Goal: Answer question/provide support

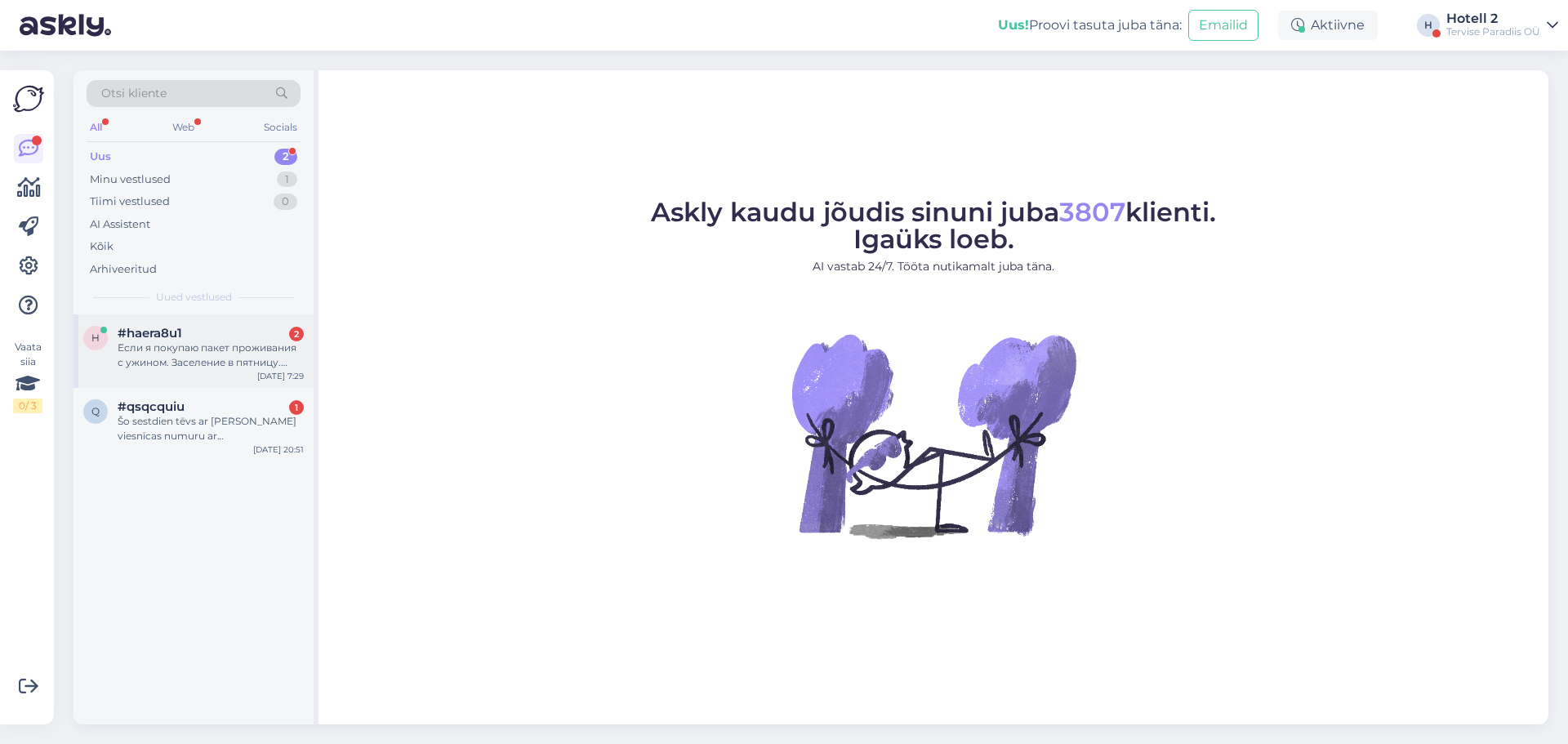
click at [211, 332] on div "#haera8u1 2" at bounding box center [211, 333] width 186 height 15
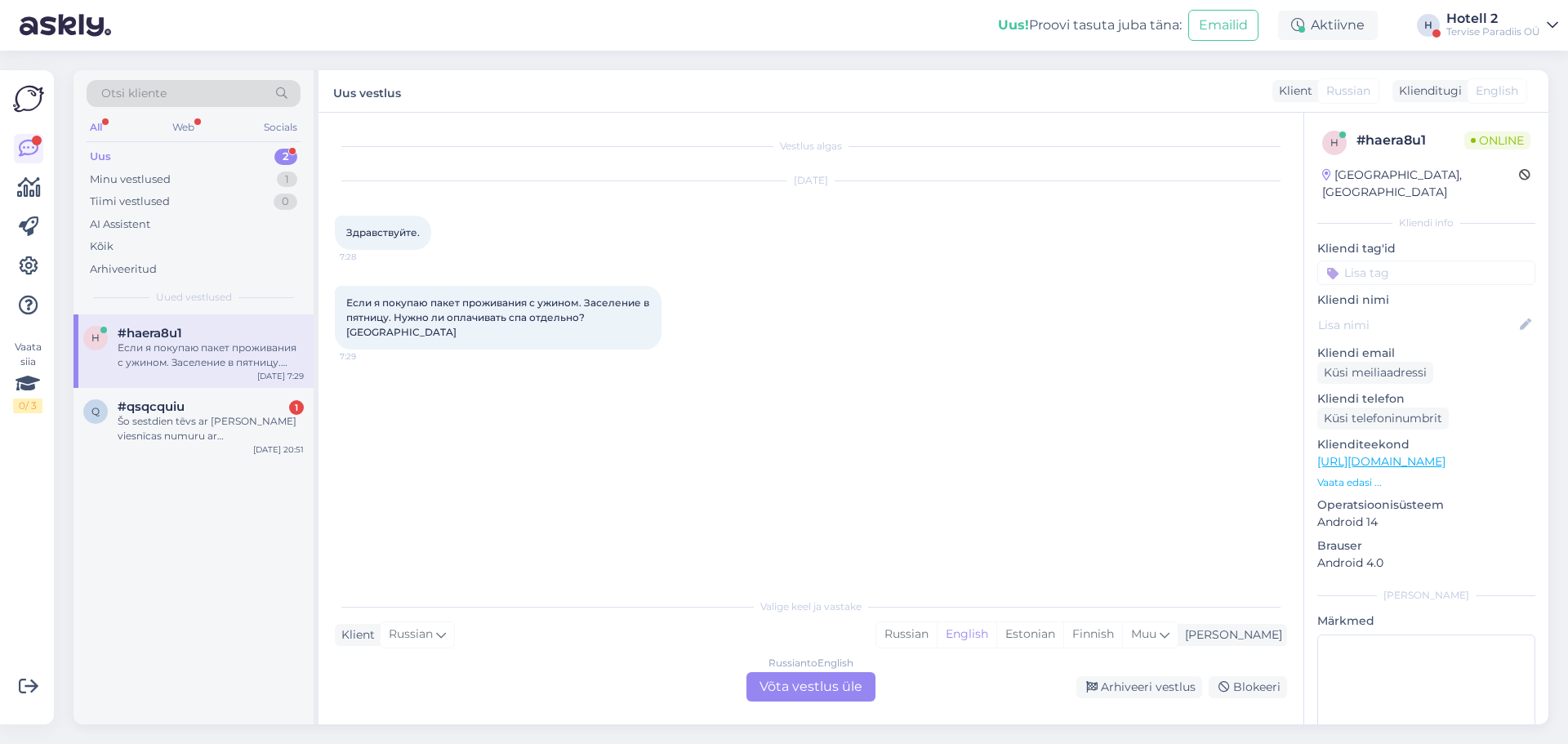
click at [770, 676] on div "Russian to English Võta vestlus üle" at bounding box center [811, 687] width 129 height 30
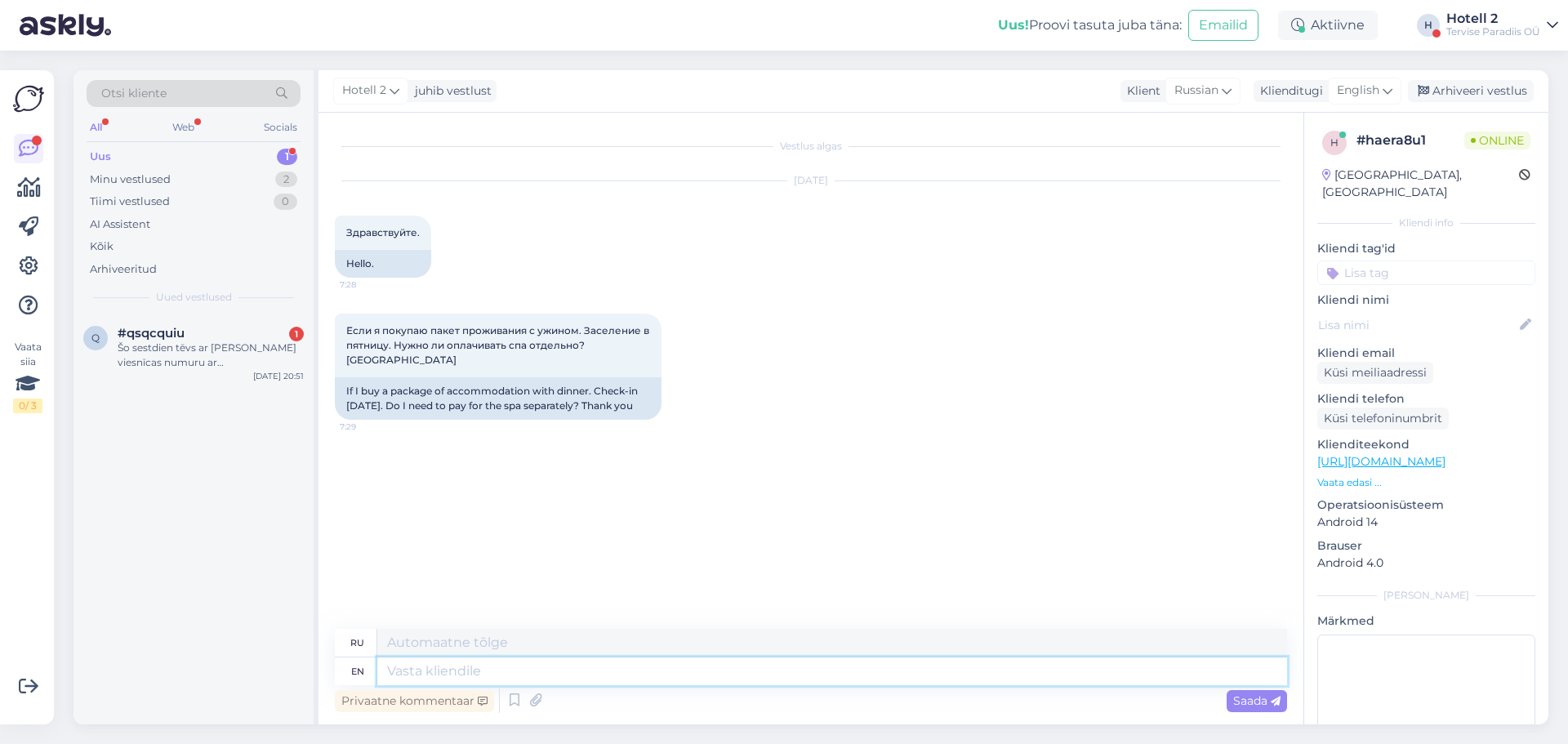
click at [507, 684] on textarea at bounding box center [832, 671] width 910 height 28
type textarea "Hello!"
type textarea "Привет!"
type textarea "Hello! No"
type textarea "Привет! Нет."
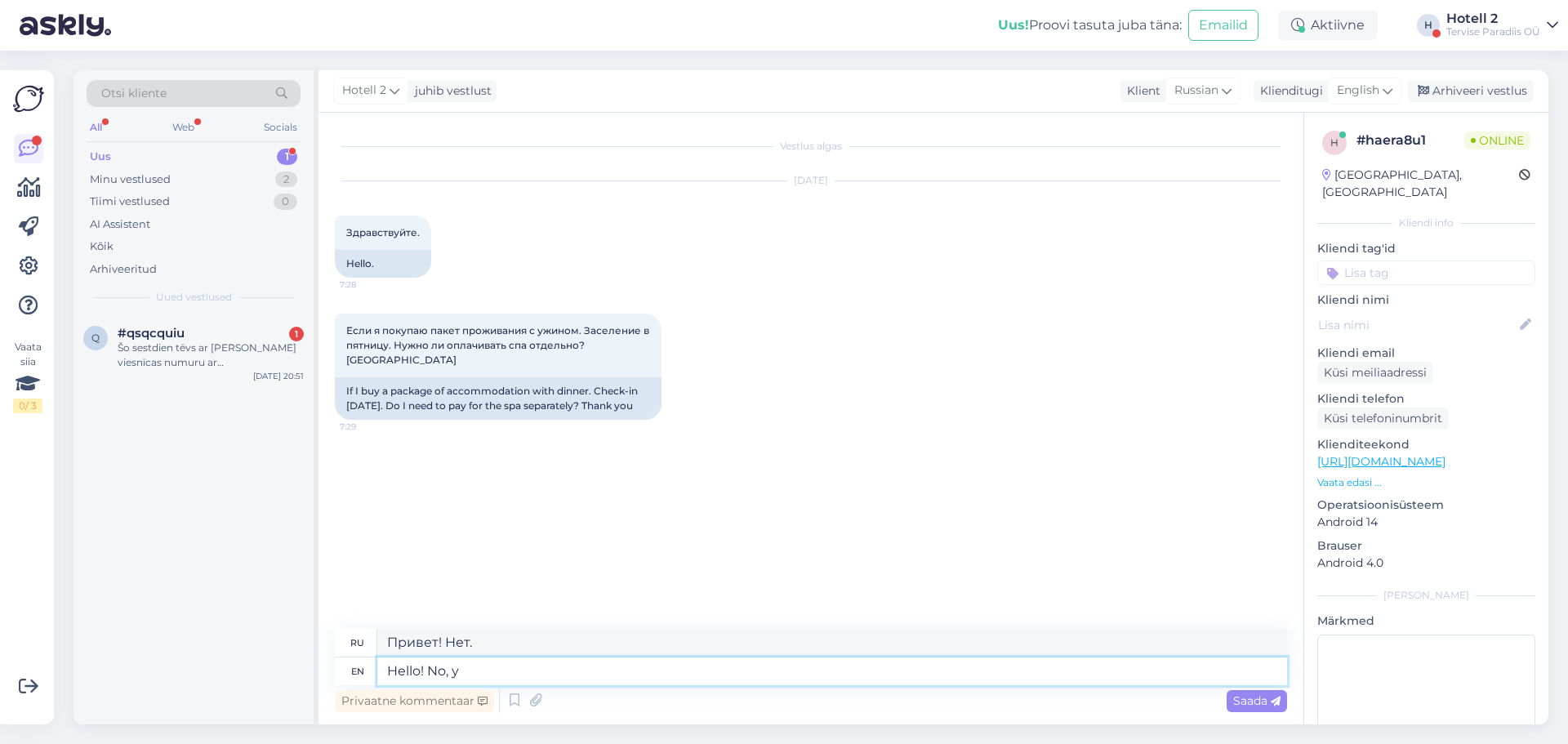
type textarea "Hello! No, yo"
type textarea "Привет! Нет,"
type textarea "Hello! No, you d"
type textarea "Привет! Нет, ты."
type textarea "Hello! No, you dont"
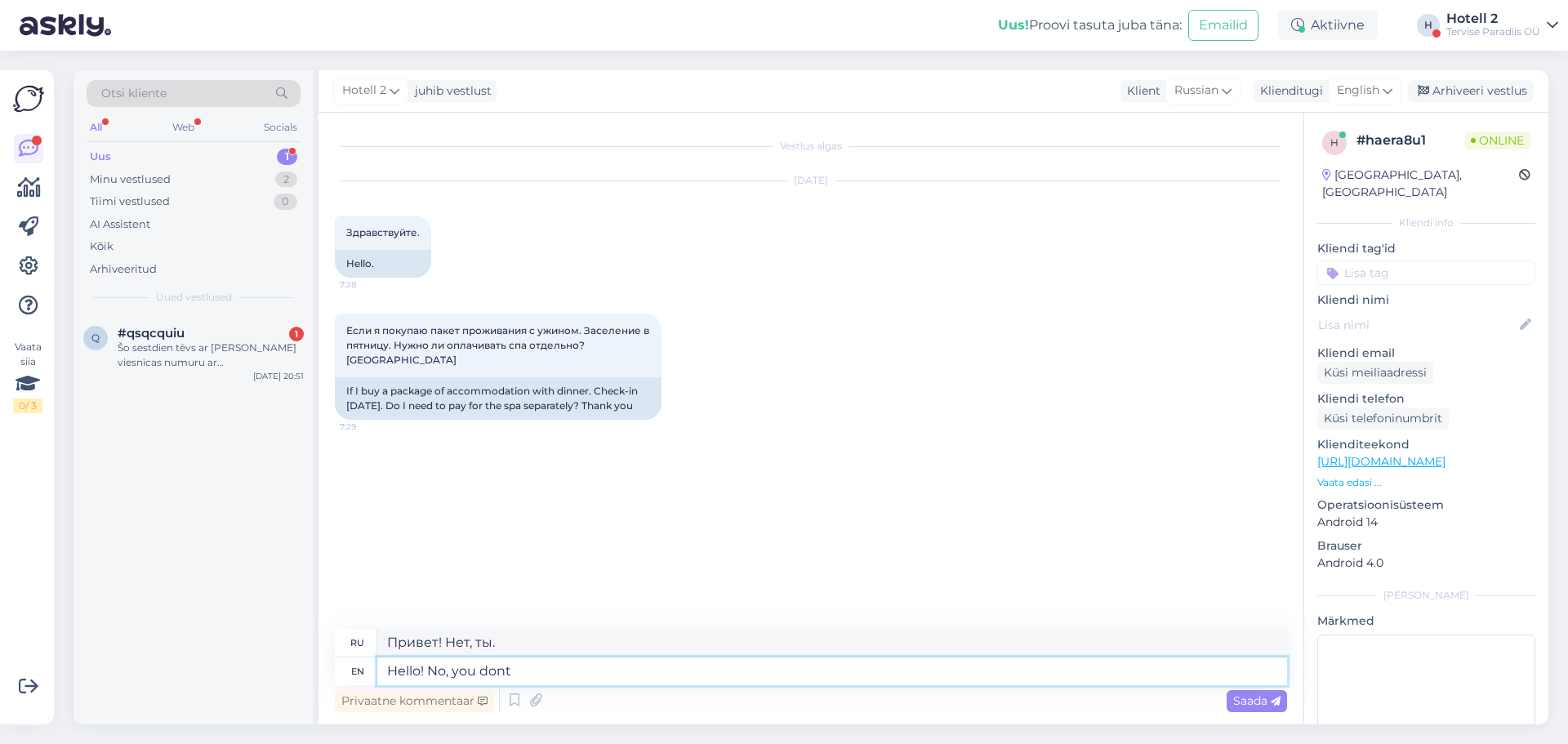
type textarea "Привет! Нет, не надо."
type textarea "Hello! No, you dont have"
type textarea "Здравствуйте! Нет, у вас нет"
type textarea "Hello! No, you dont have to"
type textarea "Привет! Нет, тебе не обязательно."
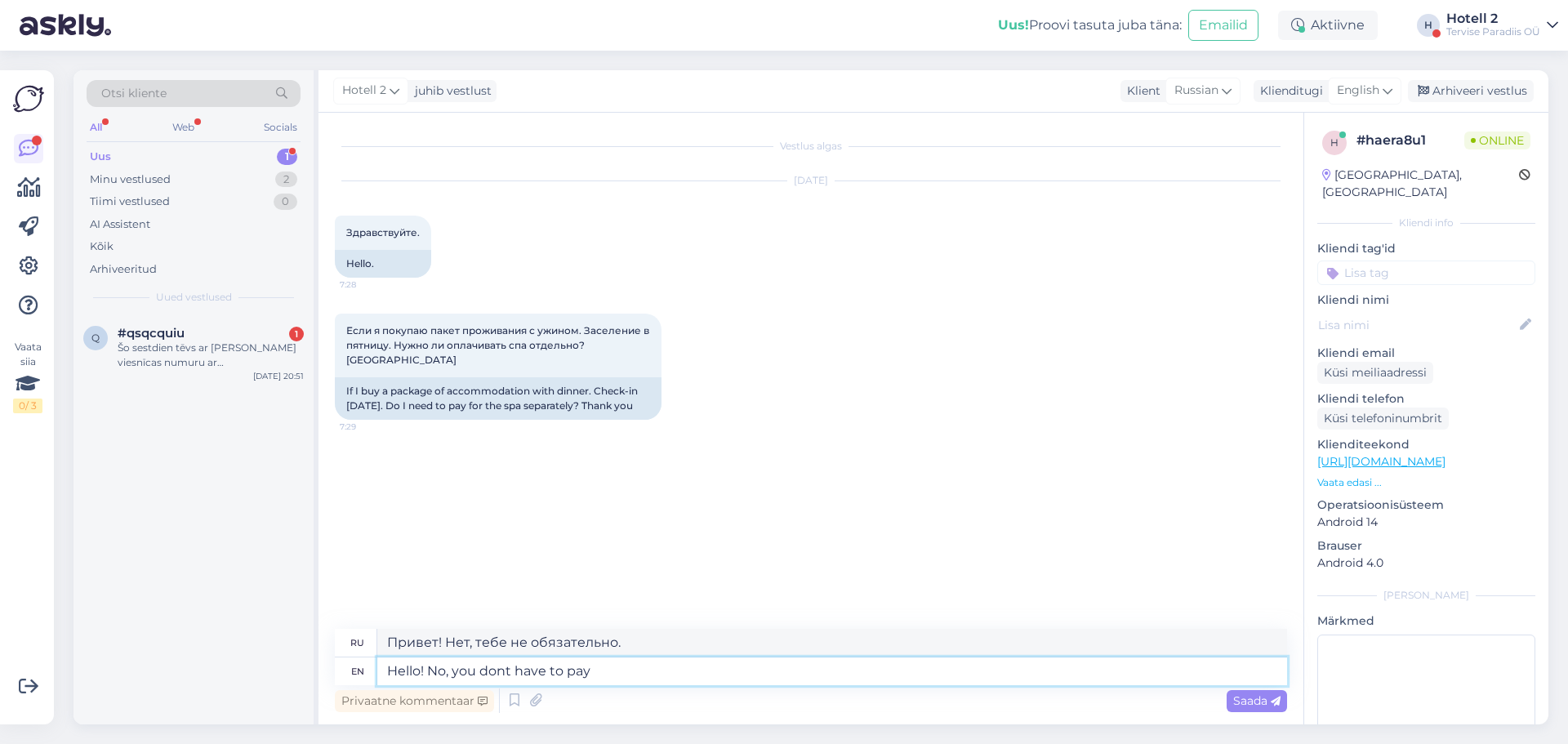
type textarea "Hello! No, you dont have to pay f"
type textarea "Здравствуйте! Нет, вам не нужно платить."
type textarea "Hello! No, you dont have to pay for the"
type textarea "Здравствуйте! Нет, вам не нужно платить за"
type textarea "Hello! No, you dont have to pay for the sp"
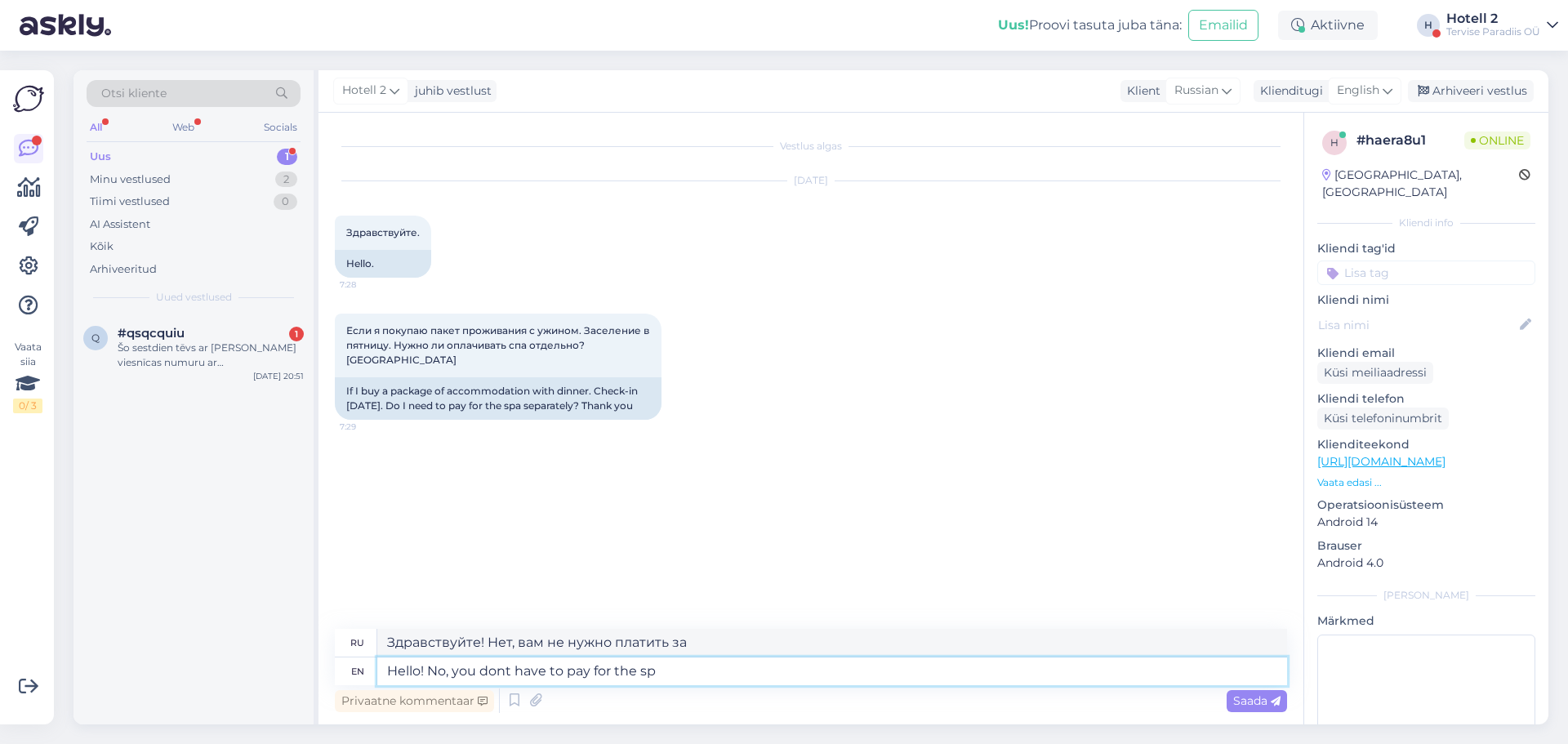
type textarea "Здравствуйте! Нет, вам не нужно платить за СП."
type textarea "Hello! No, you dont have to pay for the spa"
type textarea "Здравствуйте! Нет, вам не нужно платить за спа."
type textarea "Hello! No, you dont have to pay for the spa separately."
type textarea "Здравствуйте! Нет, вам не нужно платить за спа отдельно."
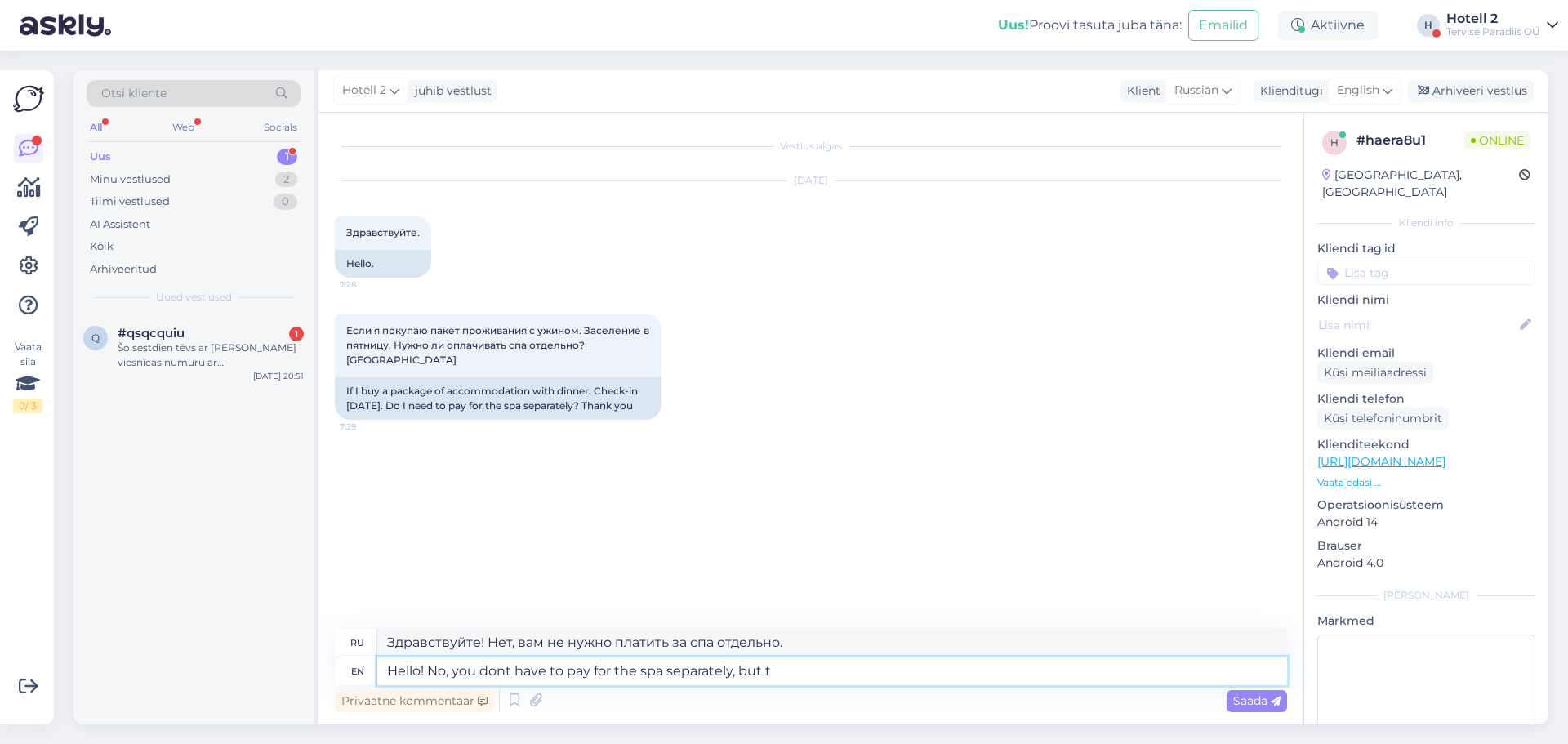
type textarea "Hello! No, you dont have to pay for the spa separately, but th"
type textarea "Здравствуйте! Нет, вам не нужно платить за спа отдельно, но"
type textarea "Hello! No, you dont have to pay for the spa separately, but the"
type textarea "Здравствуйте! Нет, вам не нужно платить за спа отдельно, но..."
type textarea "Hello! No, you dont have to pay for the spa separately, but the saunas"
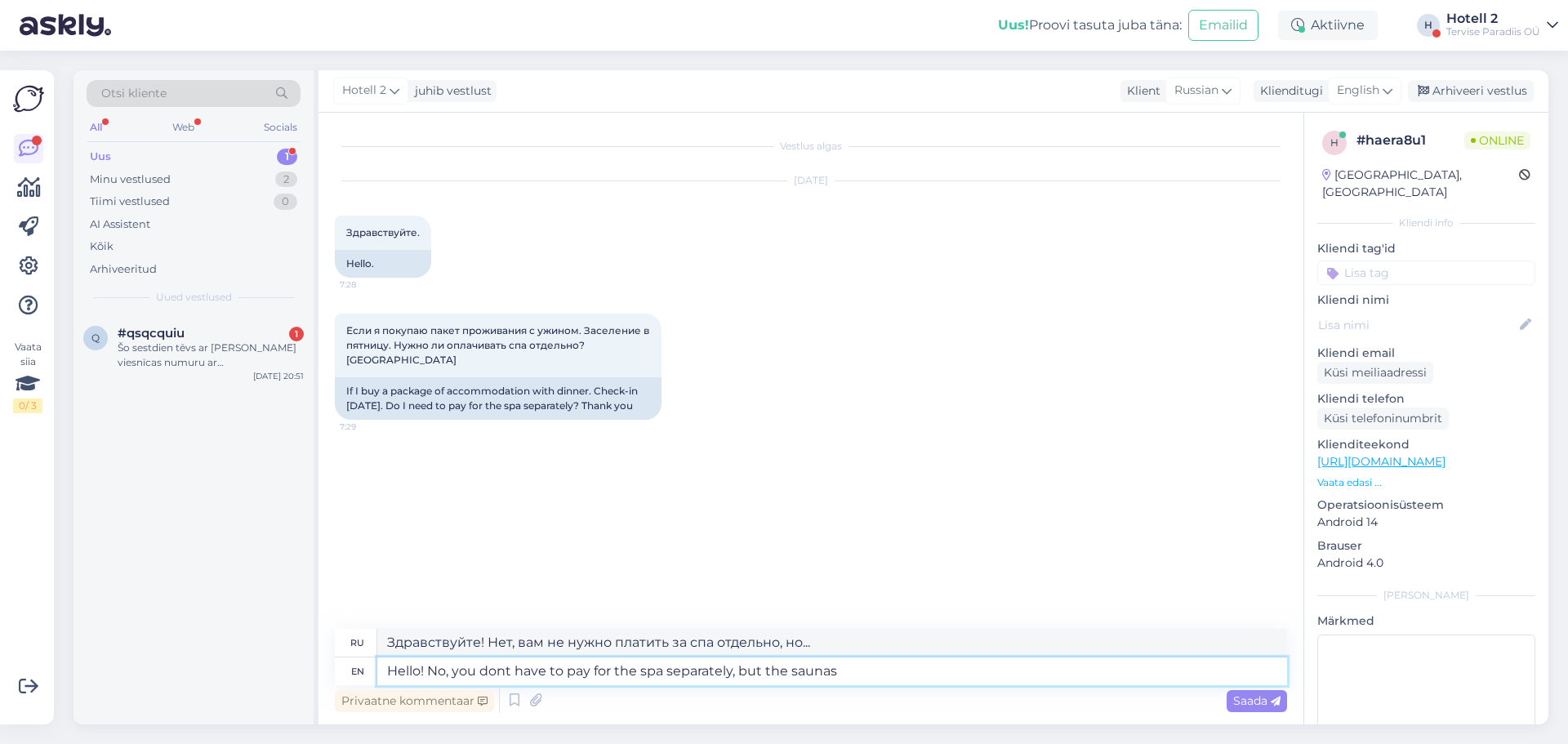
type textarea "Здравствуйте! Нет, за спа отдельно платить не нужно, но за сауны..."
type textarea "Hello! No, you dont have to pay for the spa separately, but the saunas may n"
type textarea "Здравствуйте! Нет, за спа отдельно платить не нужно, но сауны могут..."
type textarea "Hello! No, you dont have to pay for the spa separately, but the saunas may not"
type textarea "Здравствуйте! Нет, за спа отдельно платить не нужно, но сауны могут не входить …"
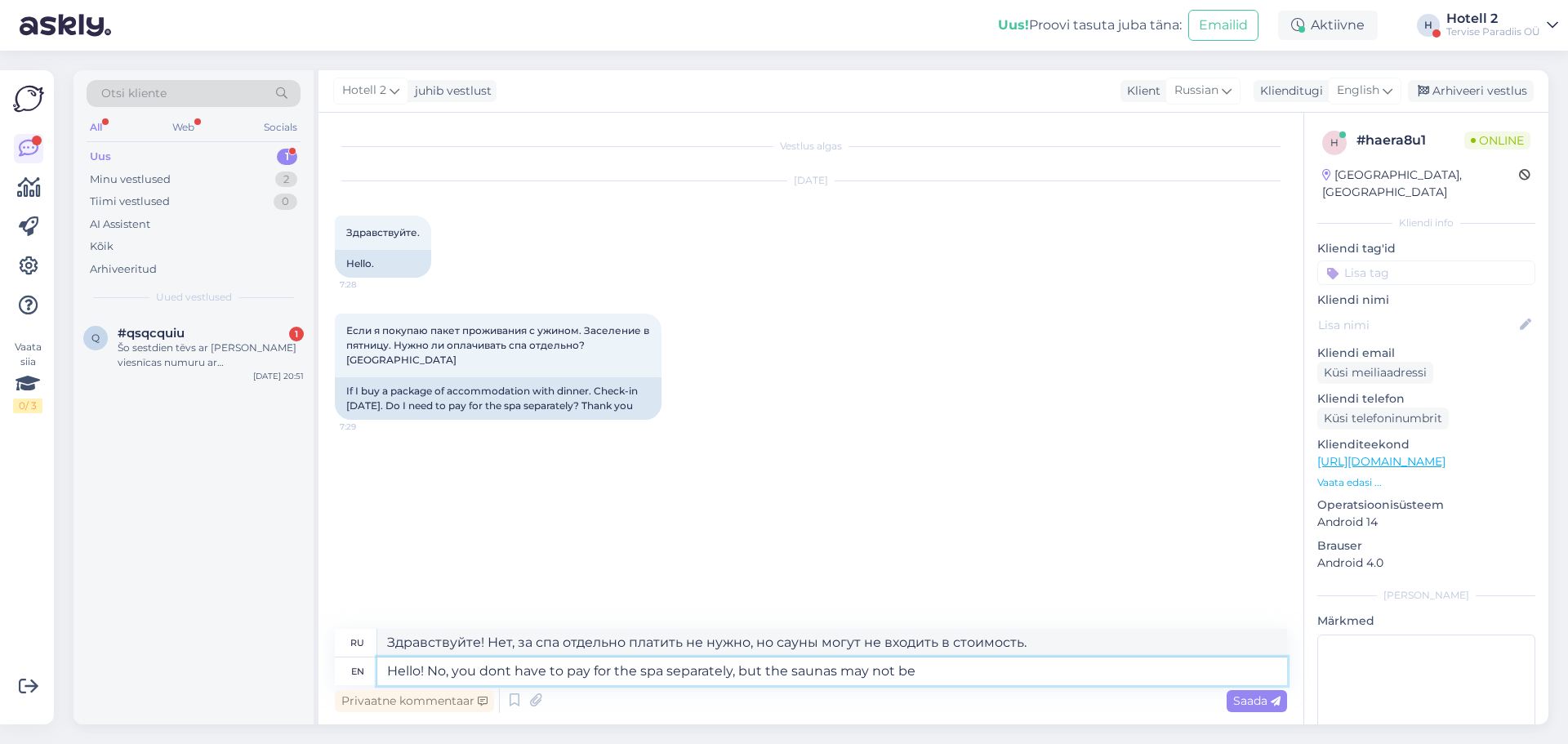
type textarea "Hello! No, you dont have to pay for the spa separately, but the saunas may not …"
type textarea "Здравствуйте! Нет, за спа отдельно платить не нужно, но сауны могут быть недост…"
type textarea "Hello! No, you dont have to pay for the spa separately, but the saunas may not …"
type textarea "Здравствуйте! Нет, спа-процедуры оплачивать отдельно не нужно, но сауны могут н…"
type textarea "Hello! No, you dont have to pay for the spa separately, but the saunas may not …"
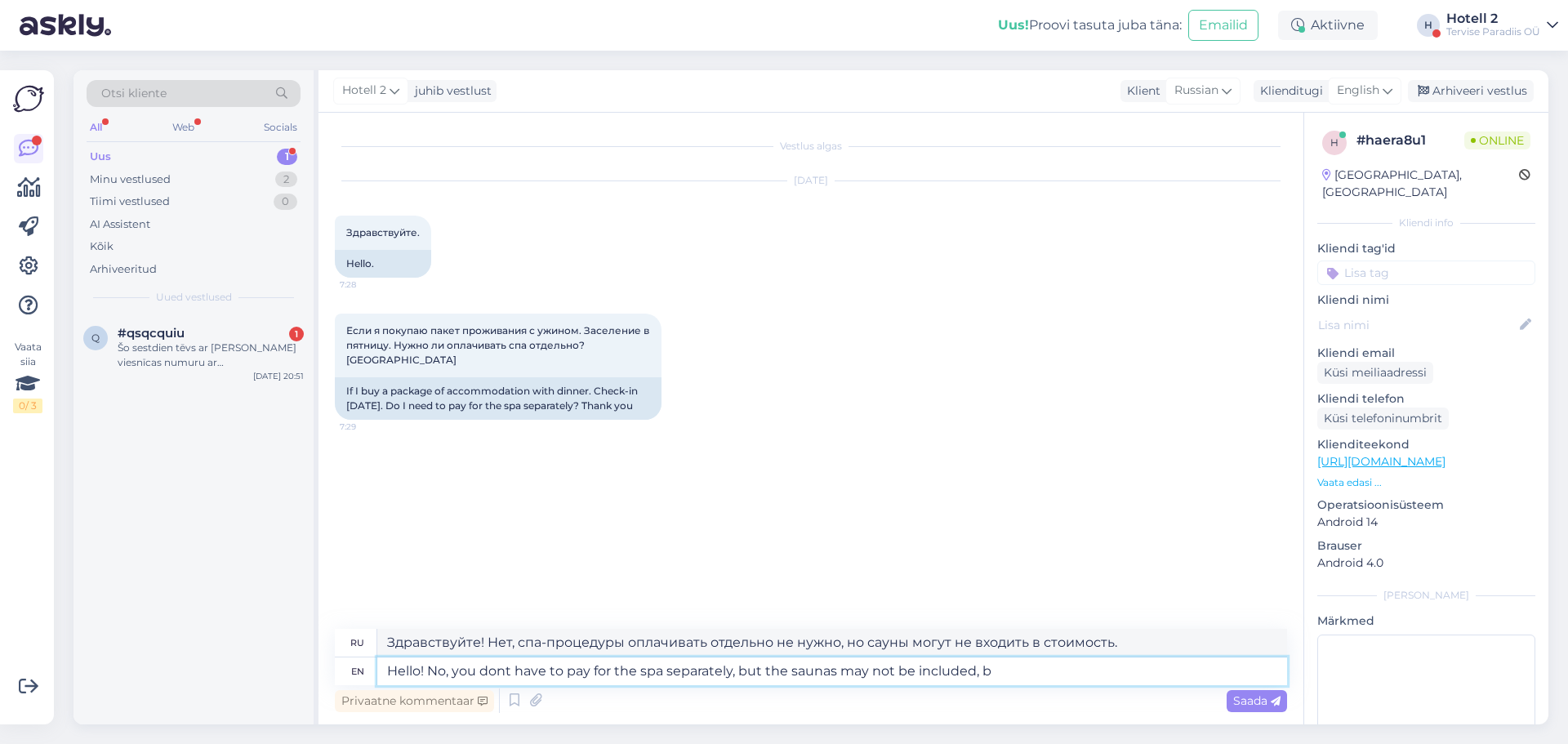
type textarea "Здравствуйте! Нет, вам не нужно платить за спа отдельно, но сауны могут не вход…"
type textarea "Hello! No, you dont have to pay for the spa separately, but the saunas may not …"
type textarea "Здравствуйте! Нет, вам не нужно платить за спа отдельно, но сауны могут не быть…"
type textarea "Hello! No, you dont have to pay for the spa separately, but the saunas may not …"
type textarea "Здравствуйте! Нет, вам не нужно платить за спа отдельно, но сауны могут не быть…"
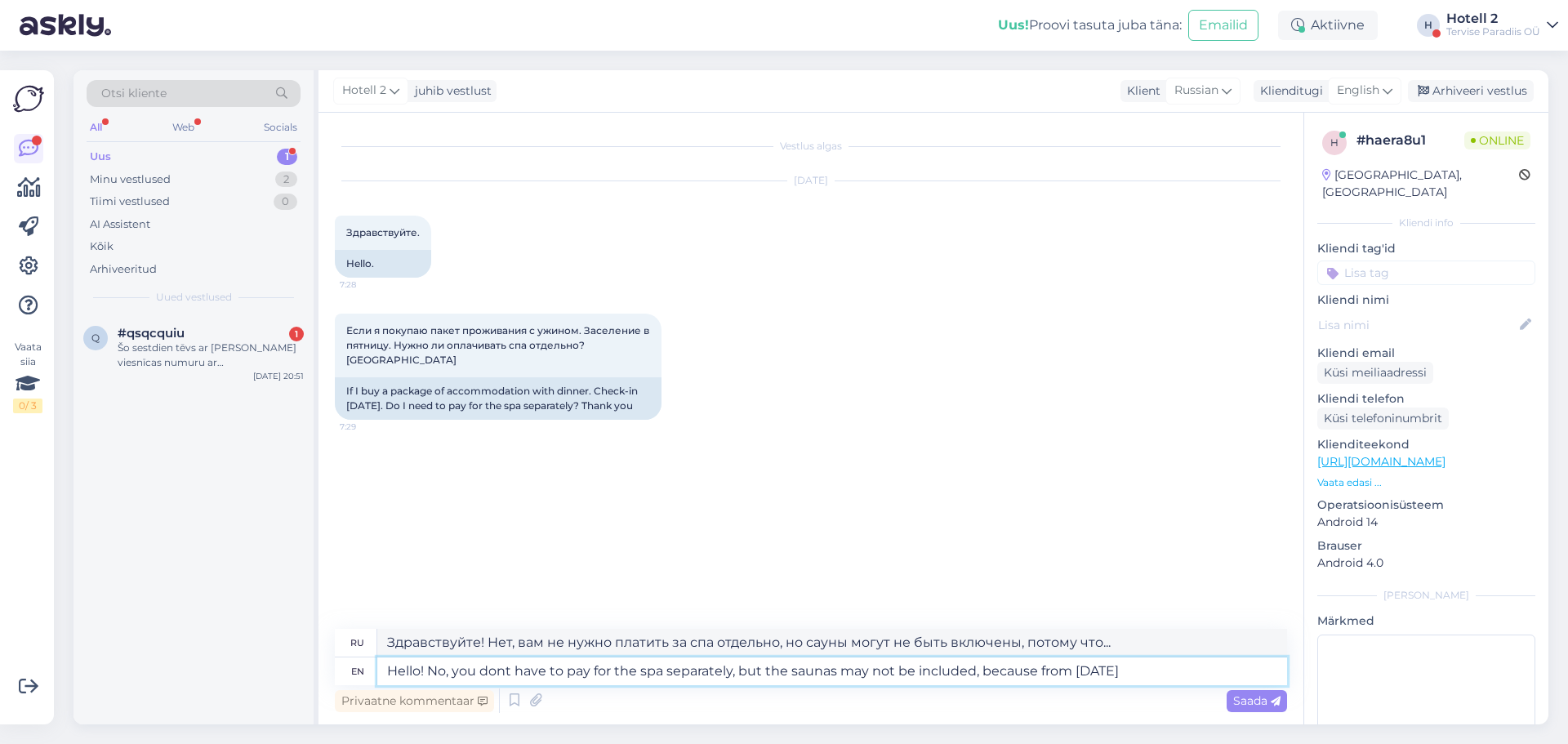
type textarea "Hello! No, you dont have to pay for the spa separately, but the saunas may not …"
type textarea "Здравствуйте! Нет, вам не нужно платить за спа отдельно, но сауны могут не быть…"
type textarea "Hello! No, you dont have to pay for the spa separately, but the saunas may not …"
type textarea "Здравствуйте! Нет, вам не нужно платить за спа отдельно, но сауны могут не быть…"
type textarea "Hello! No, you dont have to pay for the spa separately, but the saunas may not …"
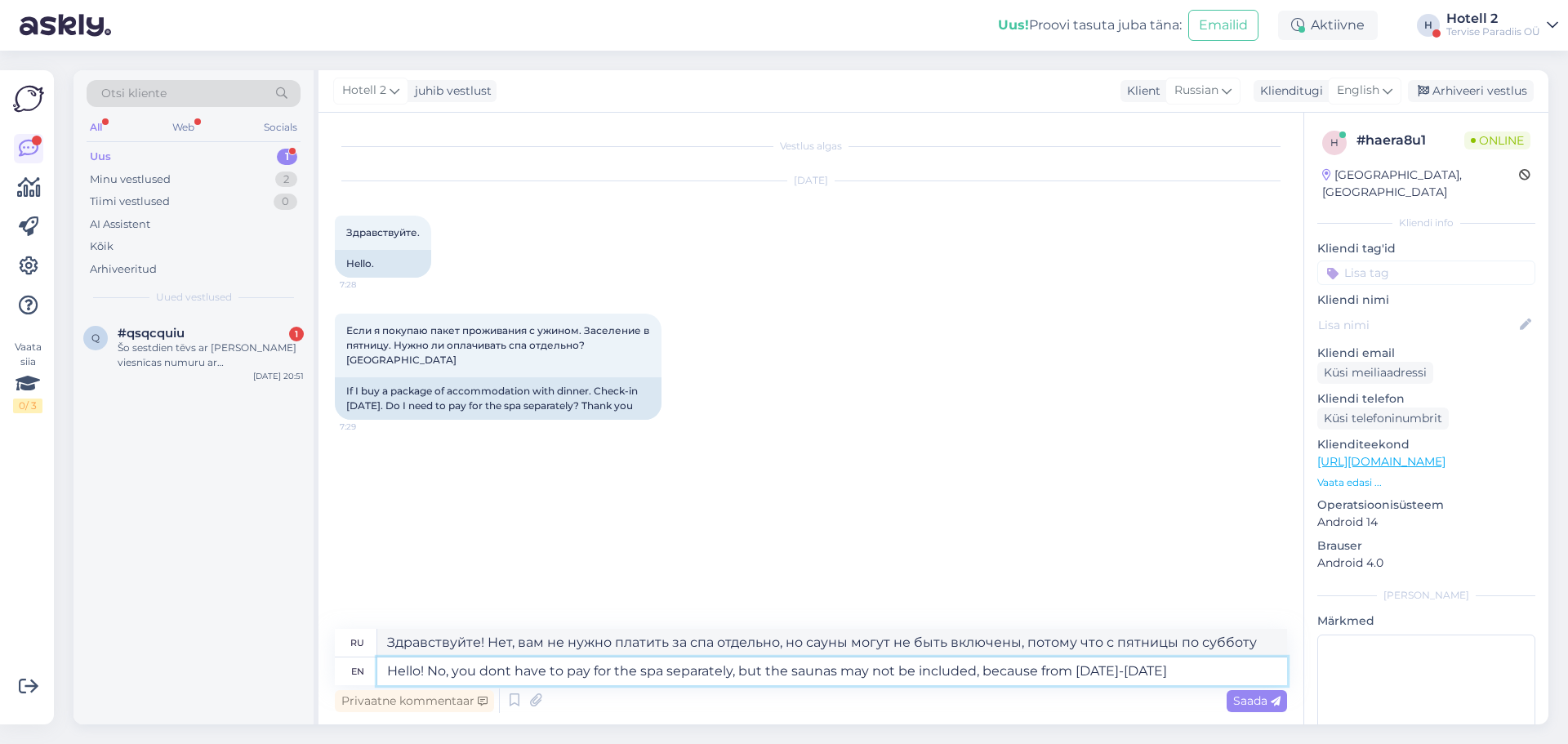
type textarea "Здравствуйте! Нет, вам не нужно платить за спа отдельно, но сауны могут не быть…"
type textarea "Hello! No, you dont have to pay for the spa separately, but the saunas may not …"
type textarea "Здравствуйте! Нет, вам не нужно платить за спа отдельно, но сауны могут не быть…"
type textarea "Hello! No, you dont have to pay for the spa separately, but the saunas may not …"
type textarea "Здравствуйте! Нет, вам не нужно платить за спа отдельно, но сауны могут быть не…"
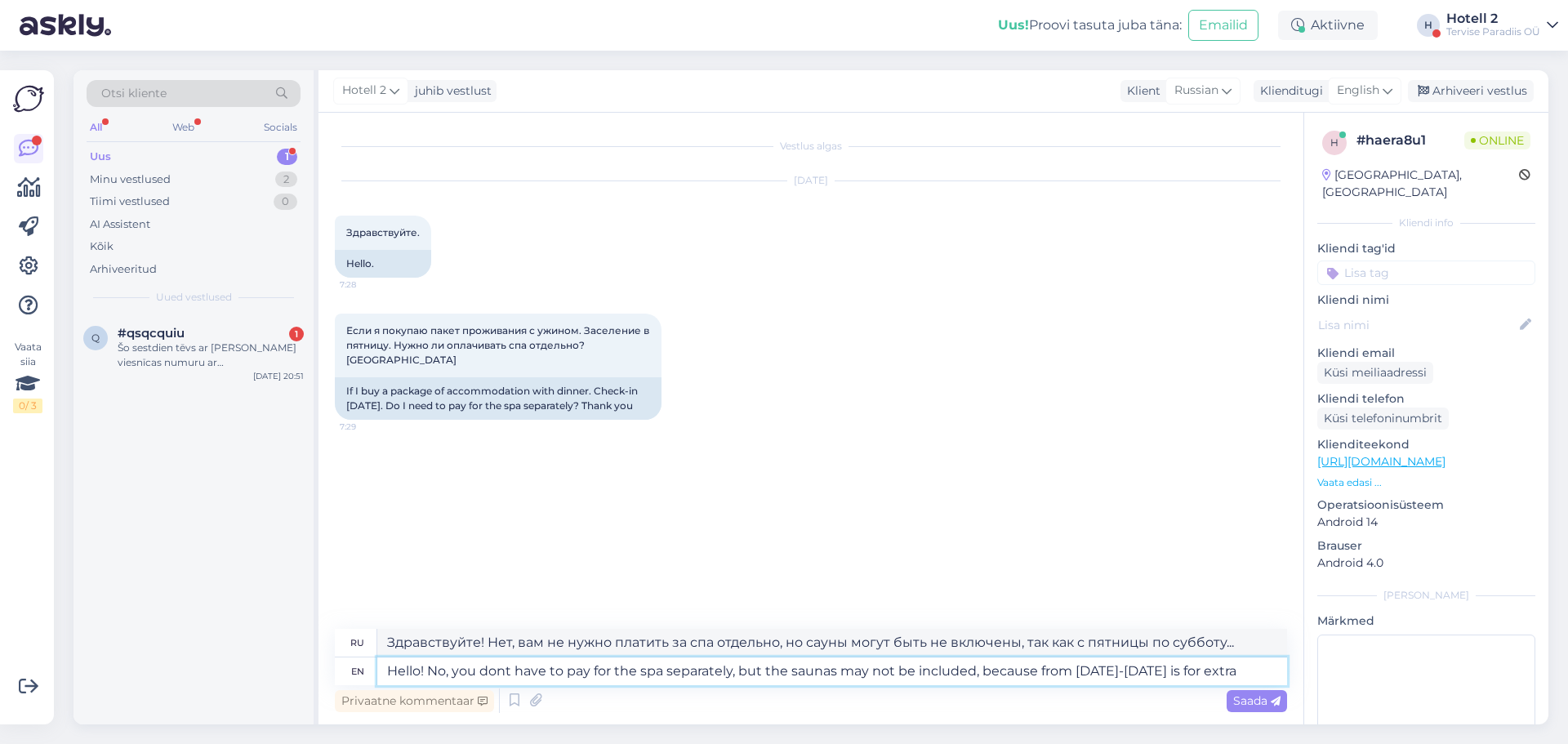
type textarea "Hello! No, you dont have to pay for the spa separately, but the saunas may not …"
type textarea "Здравствуйте! Нет, вам не нужно платить за спа отдельно, но сауны могут не быть…"
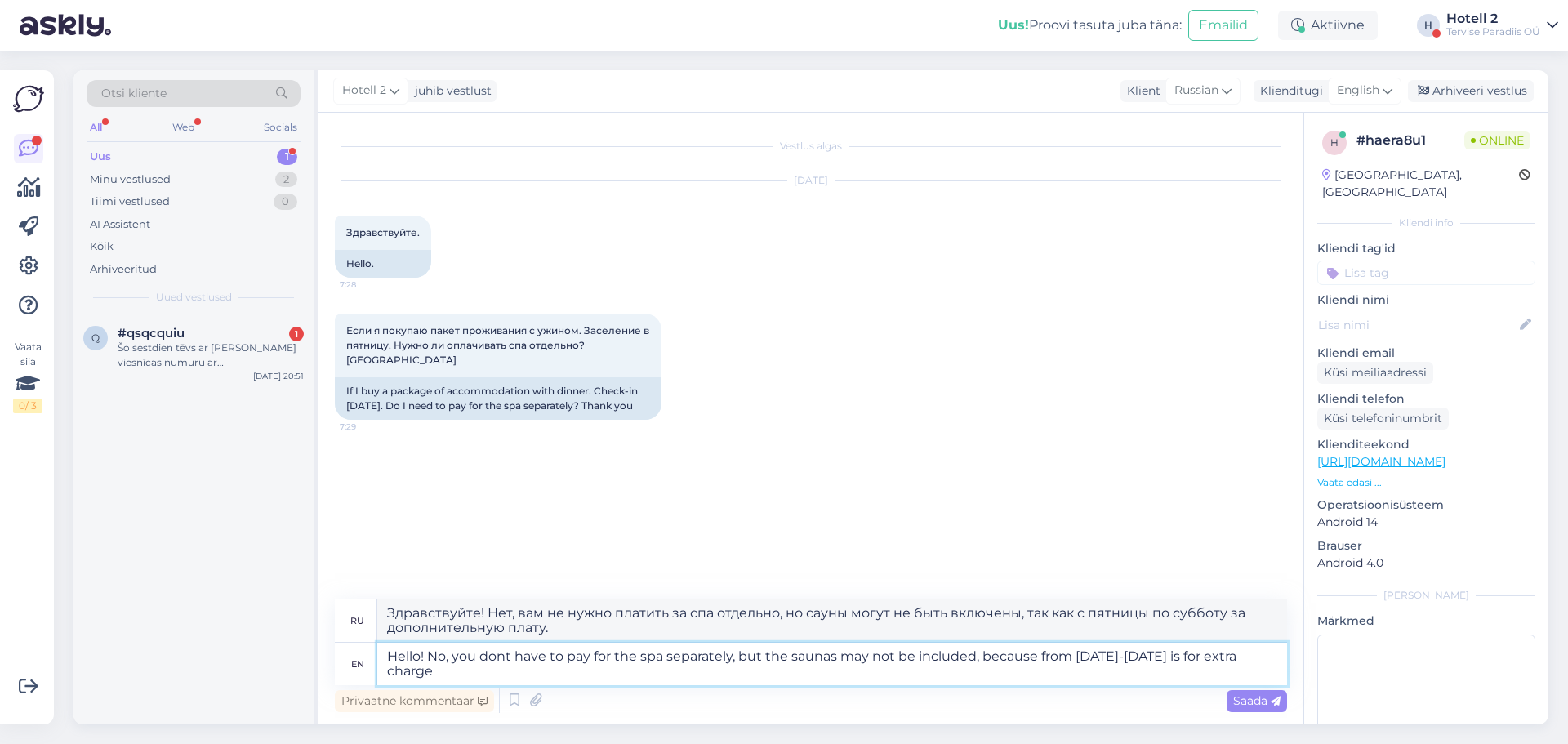
type textarea "Hello! No, you dont have to pay for the spa separately, but the saunas may not …"
type textarea "Здравствуйте! Нет, за спа отдельно платить не нужно, но сауны могут не входить …"
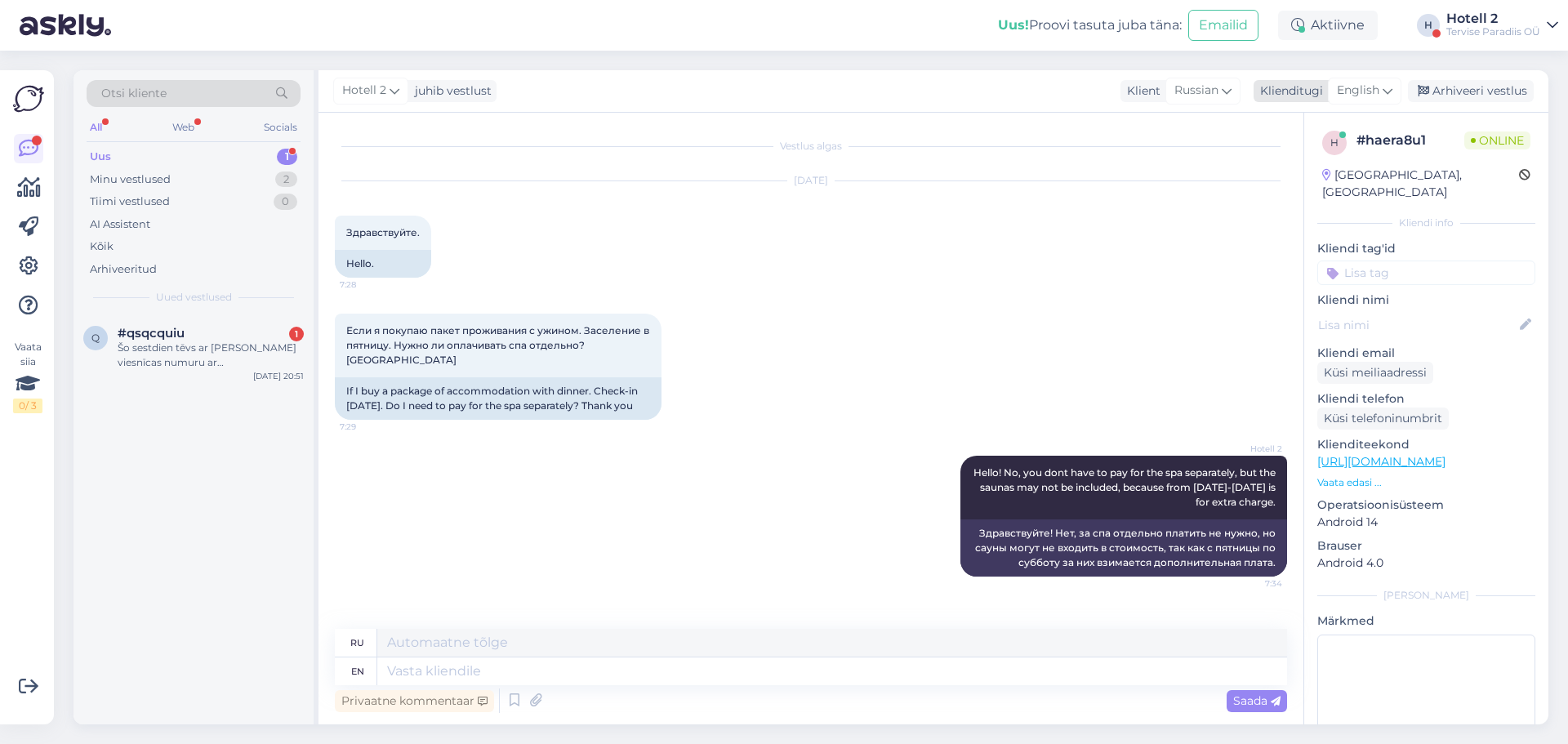
click at [1459, 86] on div "Arhiveeri vestlus" at bounding box center [1471, 91] width 126 height 22
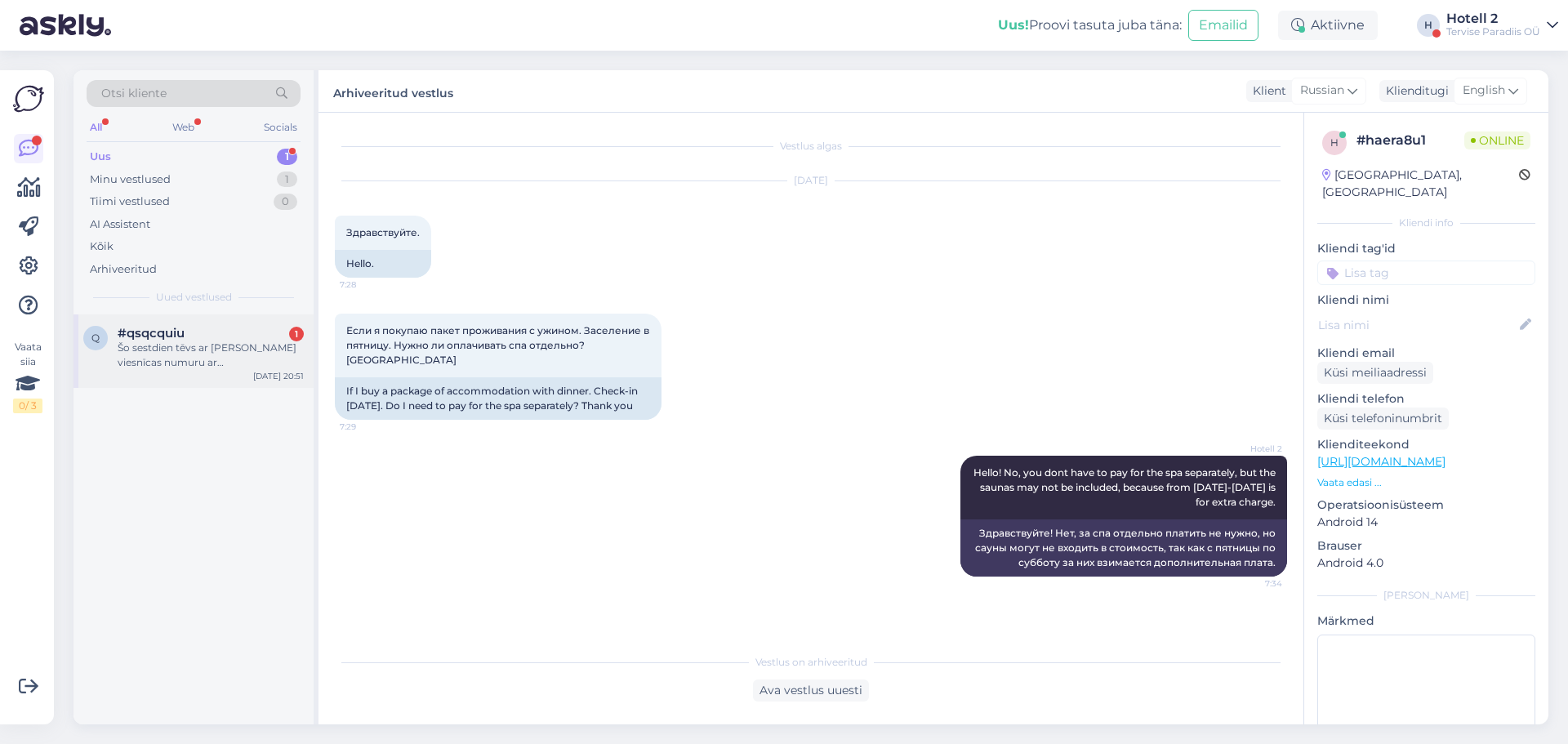
click at [172, 348] on div "Šo sestdien tēvs ar [PERSON_NAME] viesnīcas numuru ar akvaparks,piedāvājiet" at bounding box center [211, 355] width 186 height 30
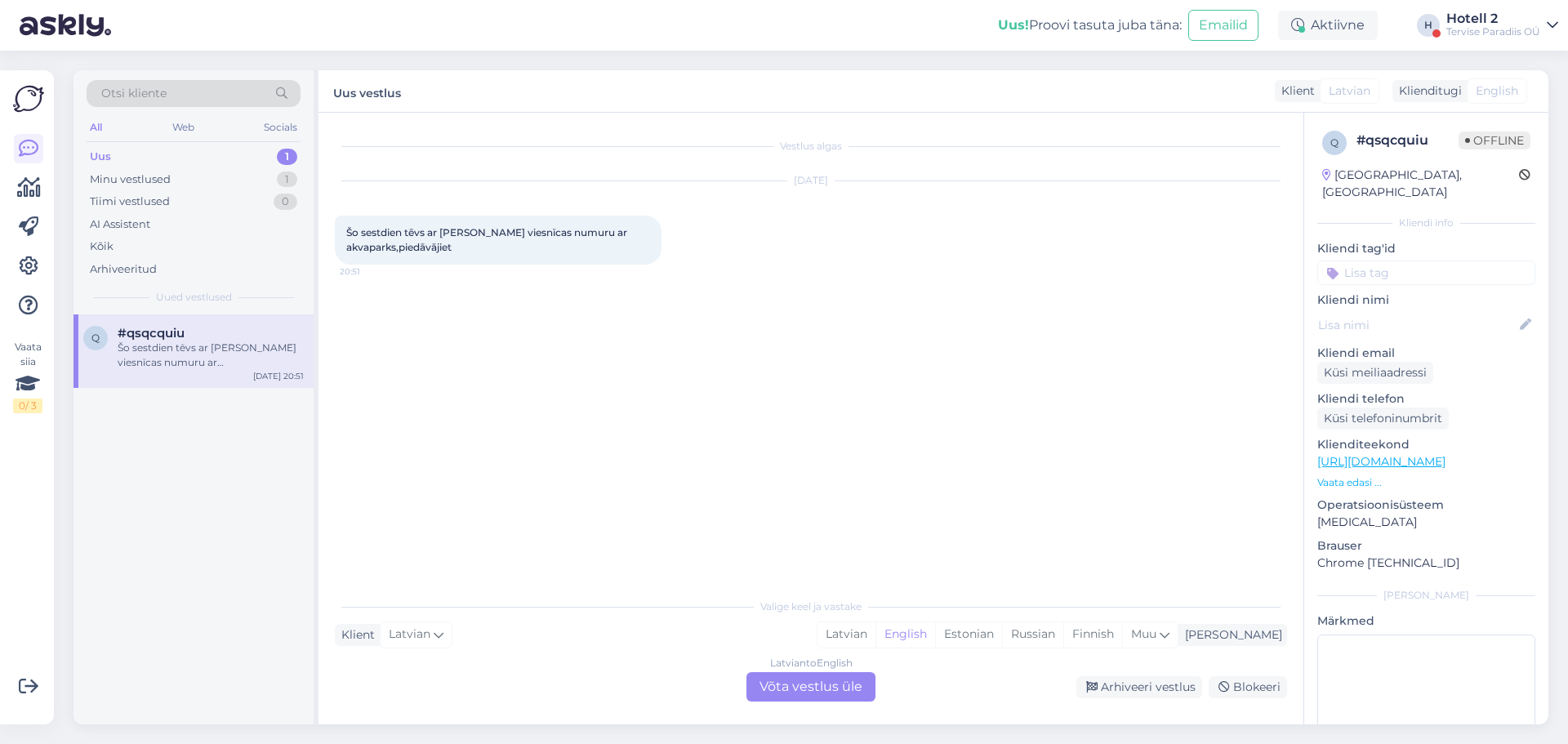
click at [826, 691] on div "Latvian to English Võta vestlus üle" at bounding box center [811, 687] width 129 height 30
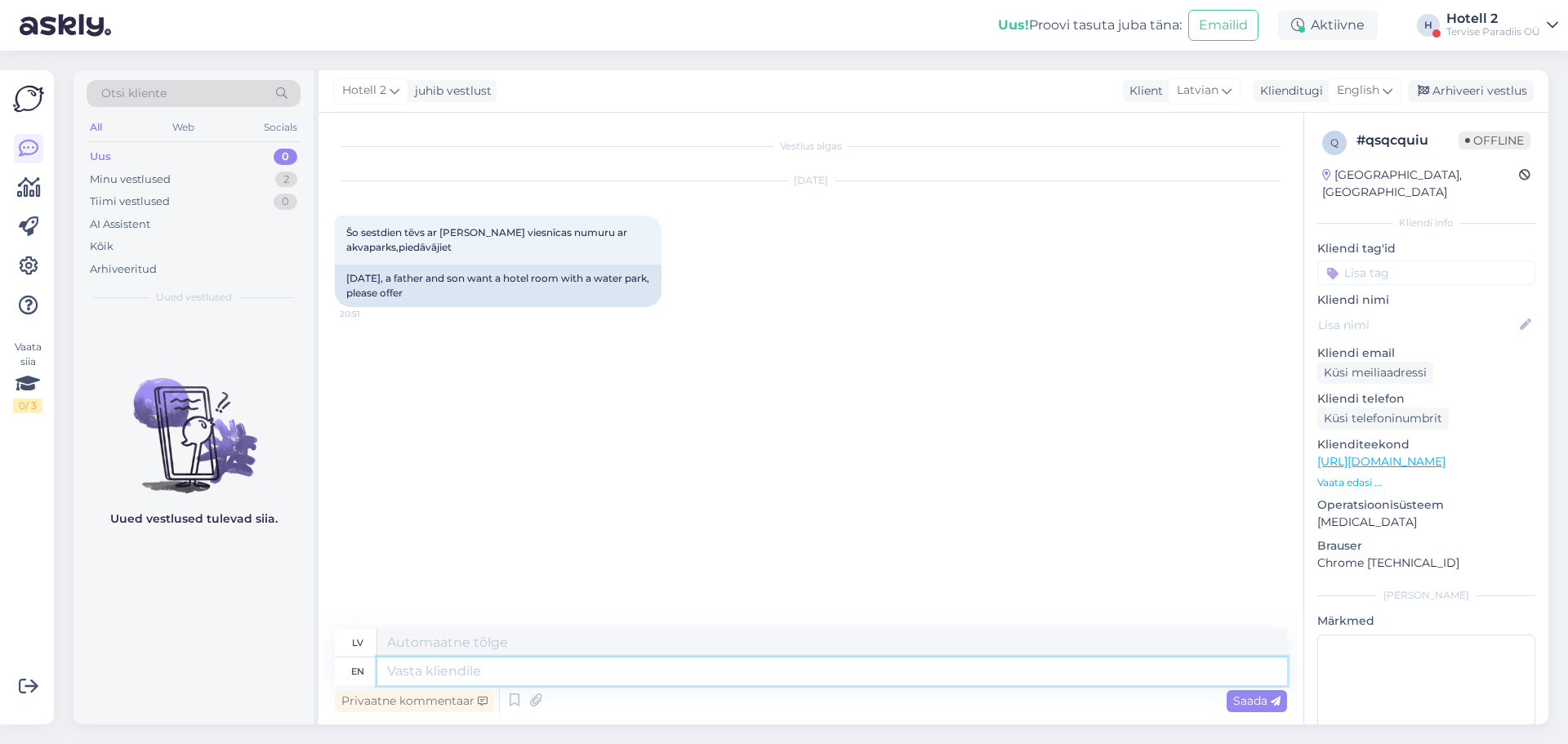
click at [414, 672] on textarea at bounding box center [832, 671] width 910 height 28
paste textarea "[URL][DOMAIN_NAME]"
type textarea "[URL][DOMAIN_NAME]"
type textarea "[URL][DOMAIN_NAME] !/accommodation/search/date/2025-09-12/2025-09-13?lang=en"
type textarea "[URL][DOMAIN_NAME]"
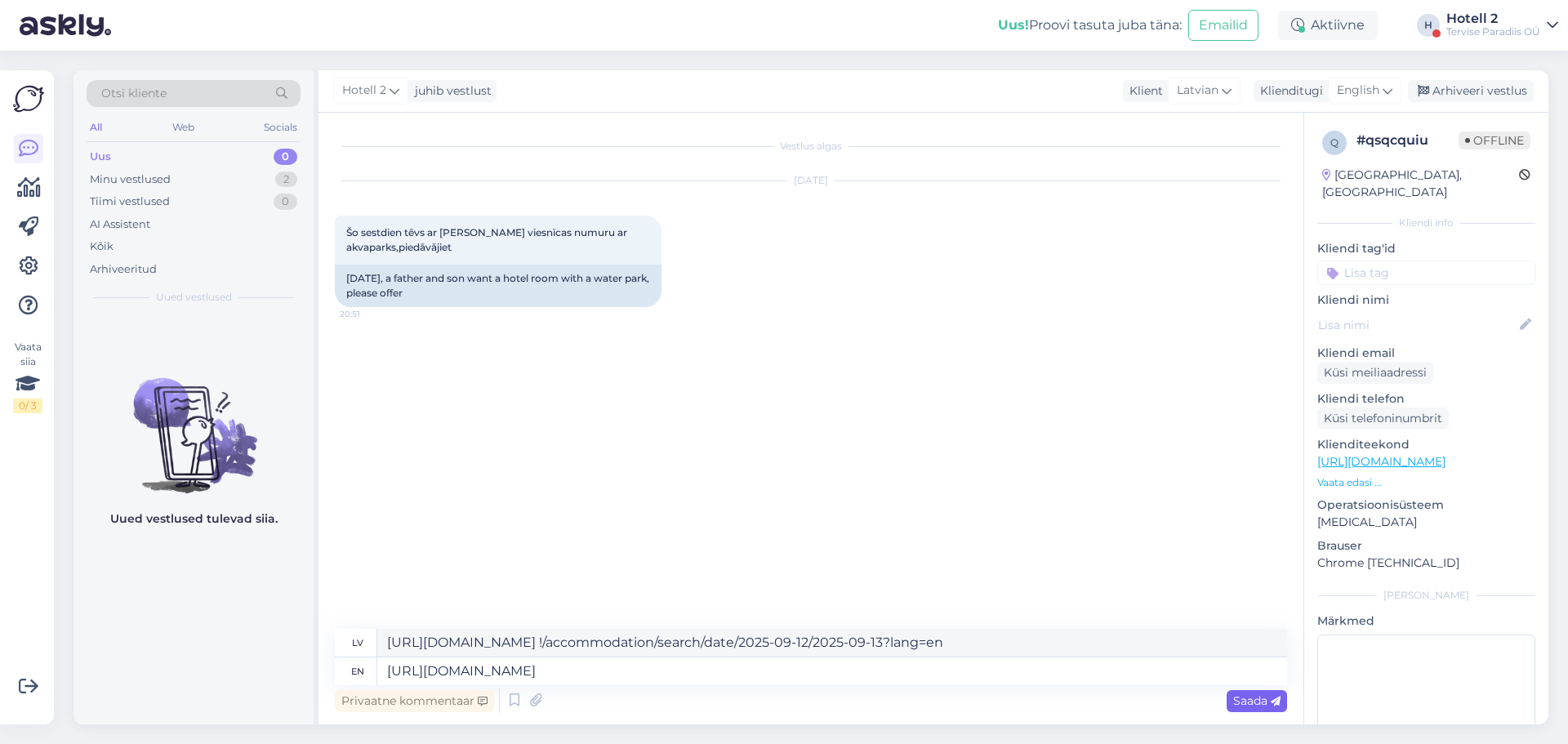
click at [1282, 694] on div "Saada" at bounding box center [1257, 701] width 60 height 22
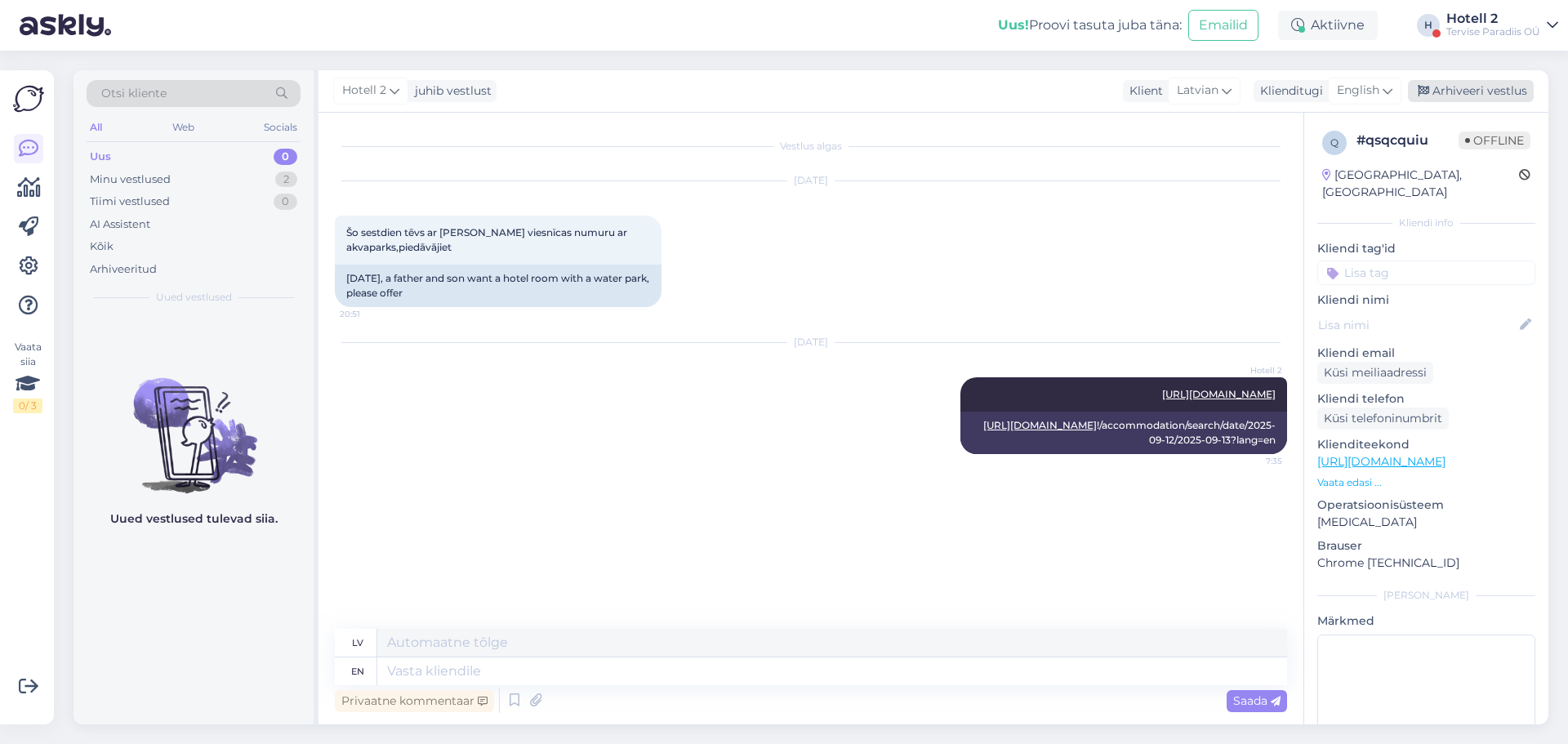
click at [1468, 88] on div "Arhiveeri vestlus" at bounding box center [1471, 91] width 126 height 22
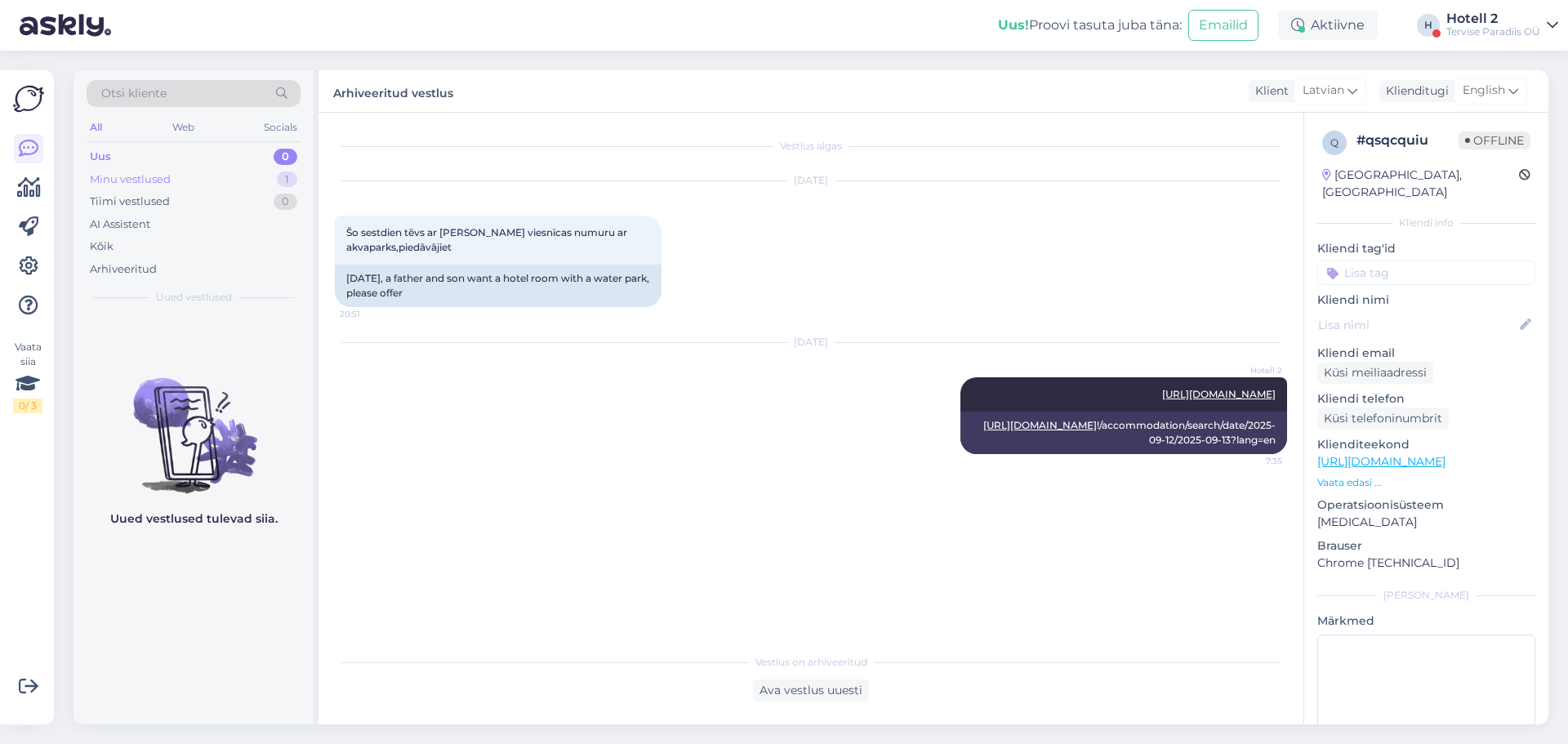
click at [145, 177] on div "Minu vestlused" at bounding box center [130, 180] width 81 height 16
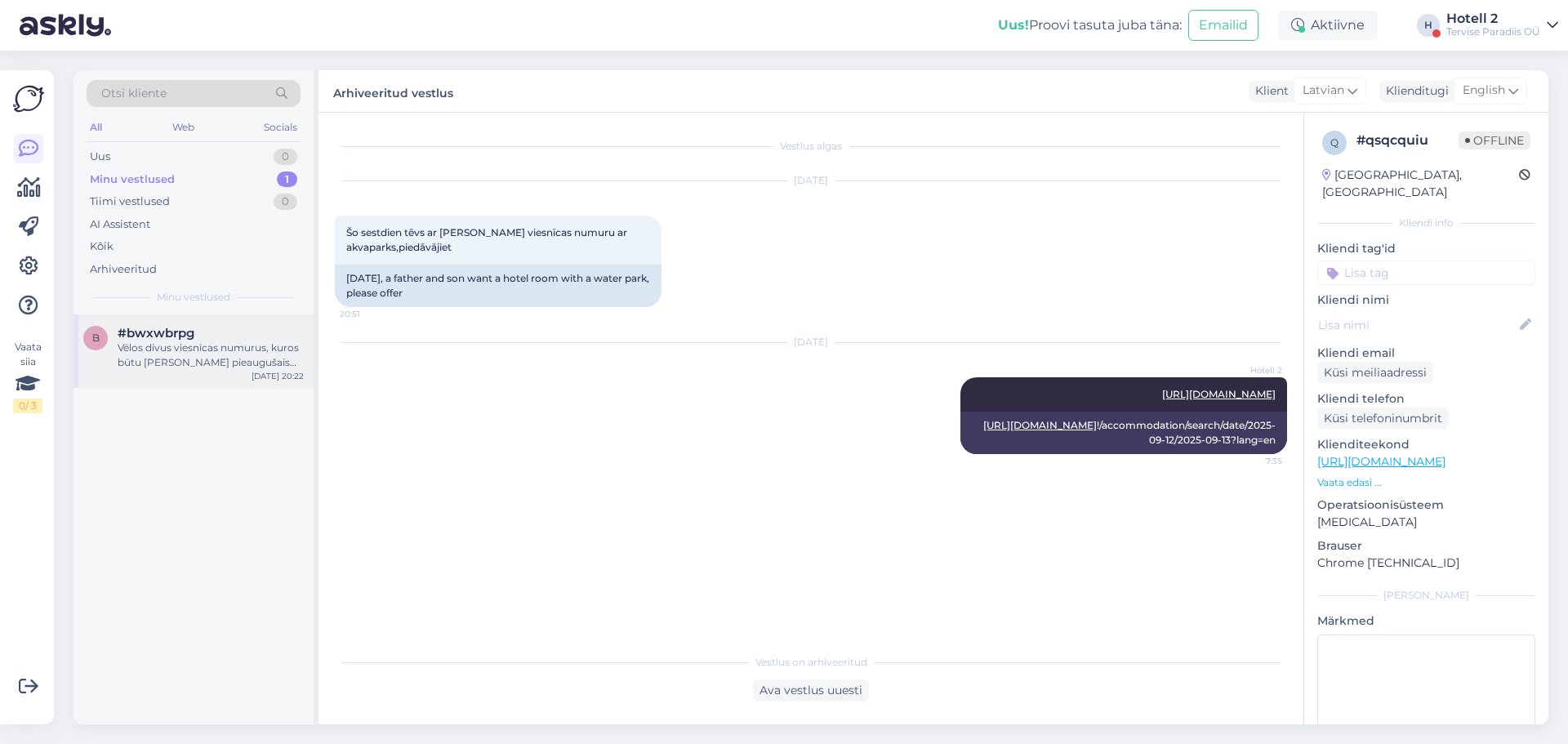
click at [256, 376] on div "b #bwxwbrpg Vēlos divus viesnīcas numurus, kuros būtu [PERSON_NAME] pieaugušais…" at bounding box center [193, 351] width 240 height 73
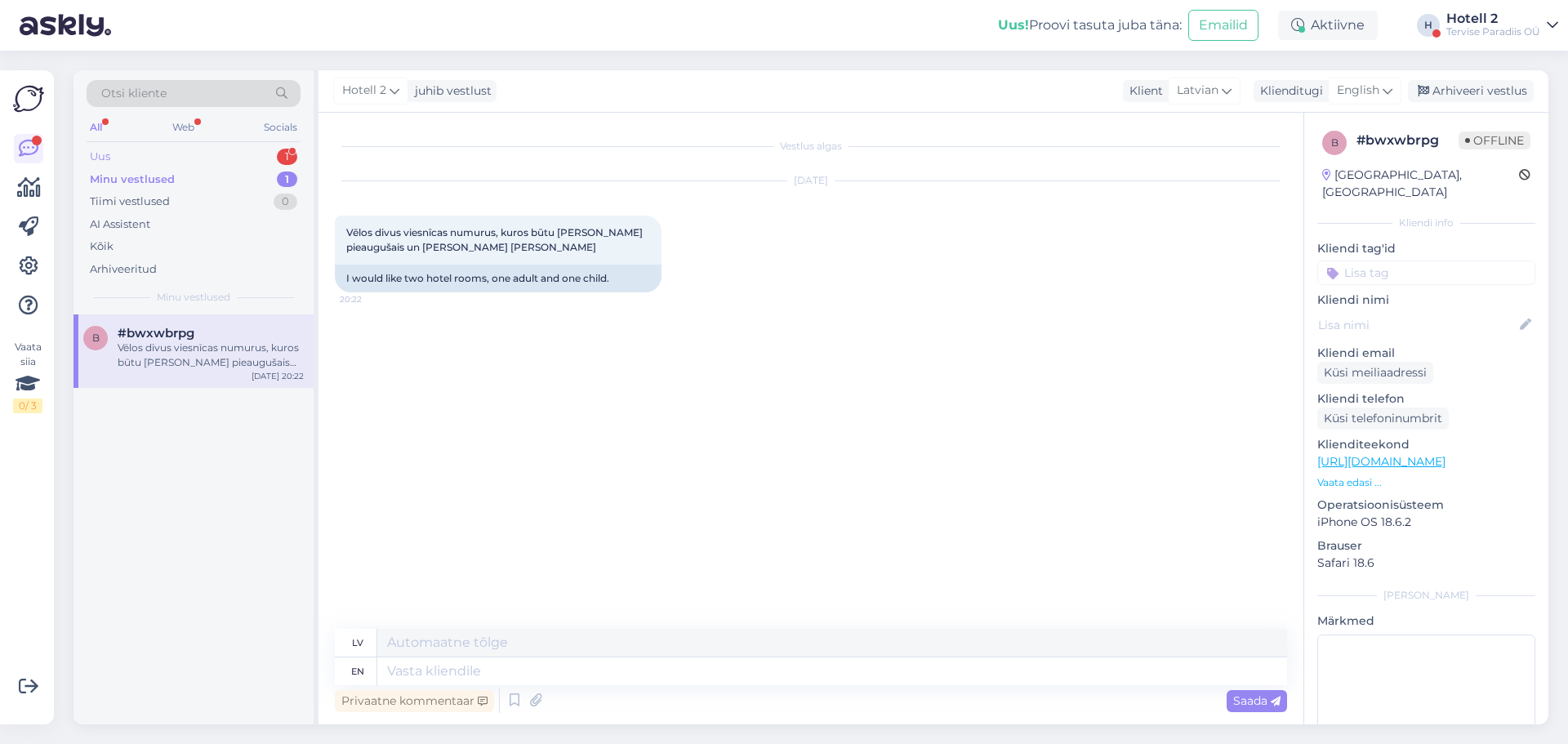
click at [119, 156] on div "Uus 1" at bounding box center [194, 157] width 214 height 23
click at [145, 334] on span "#haera8u1" at bounding box center [150, 333] width 64 height 15
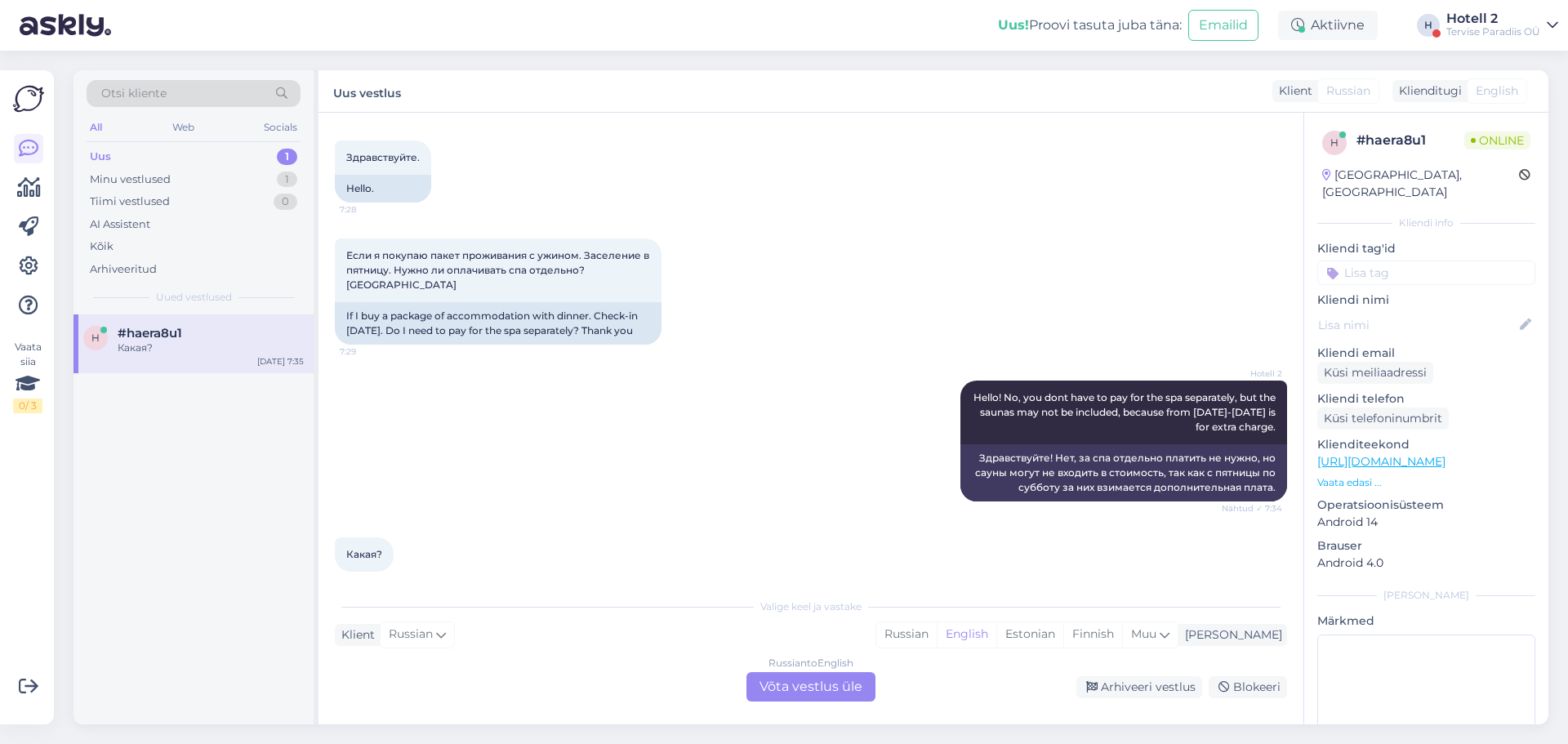
click at [808, 690] on div "Russian to English Võta vestlus üle" at bounding box center [811, 687] width 129 height 30
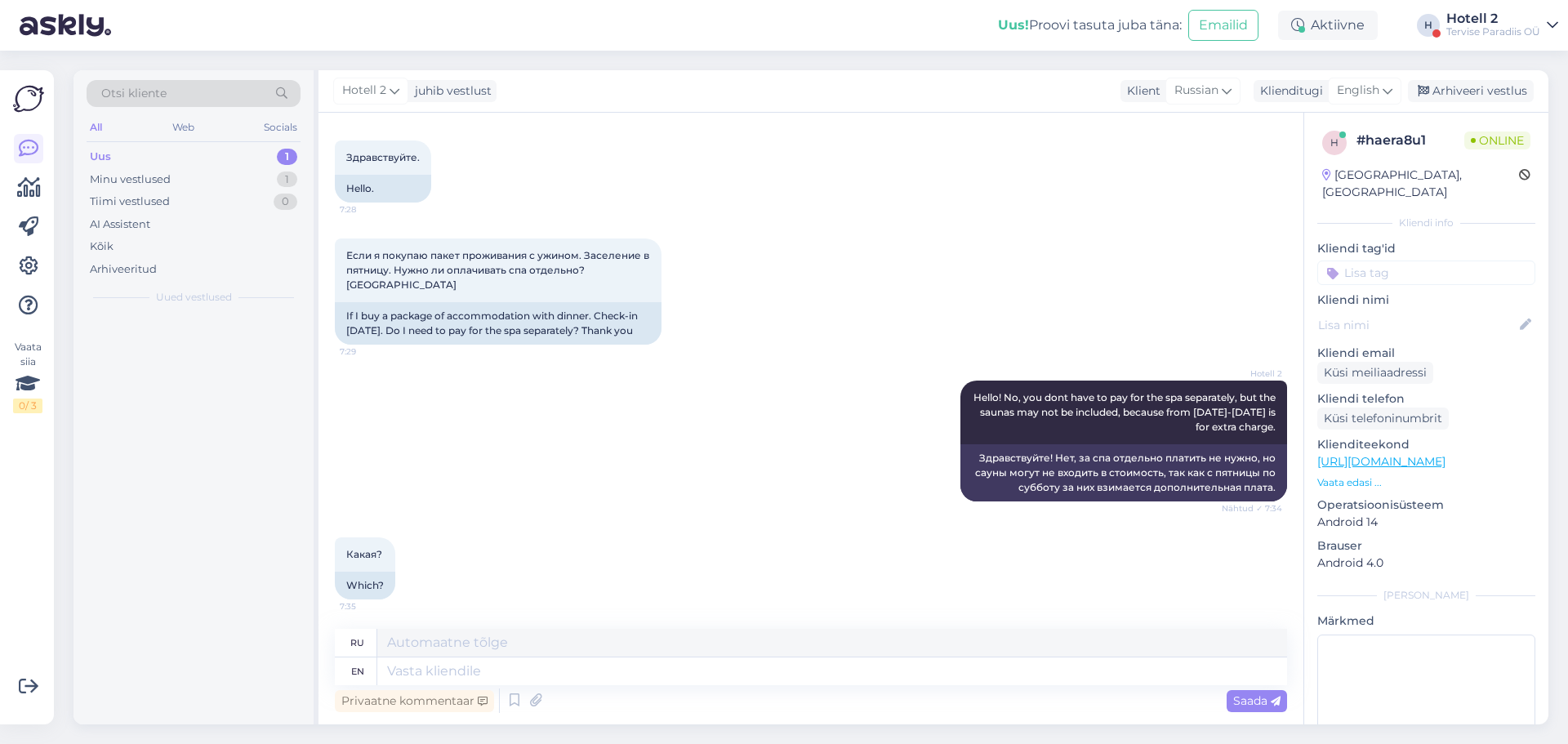
scroll to position [63, 0]
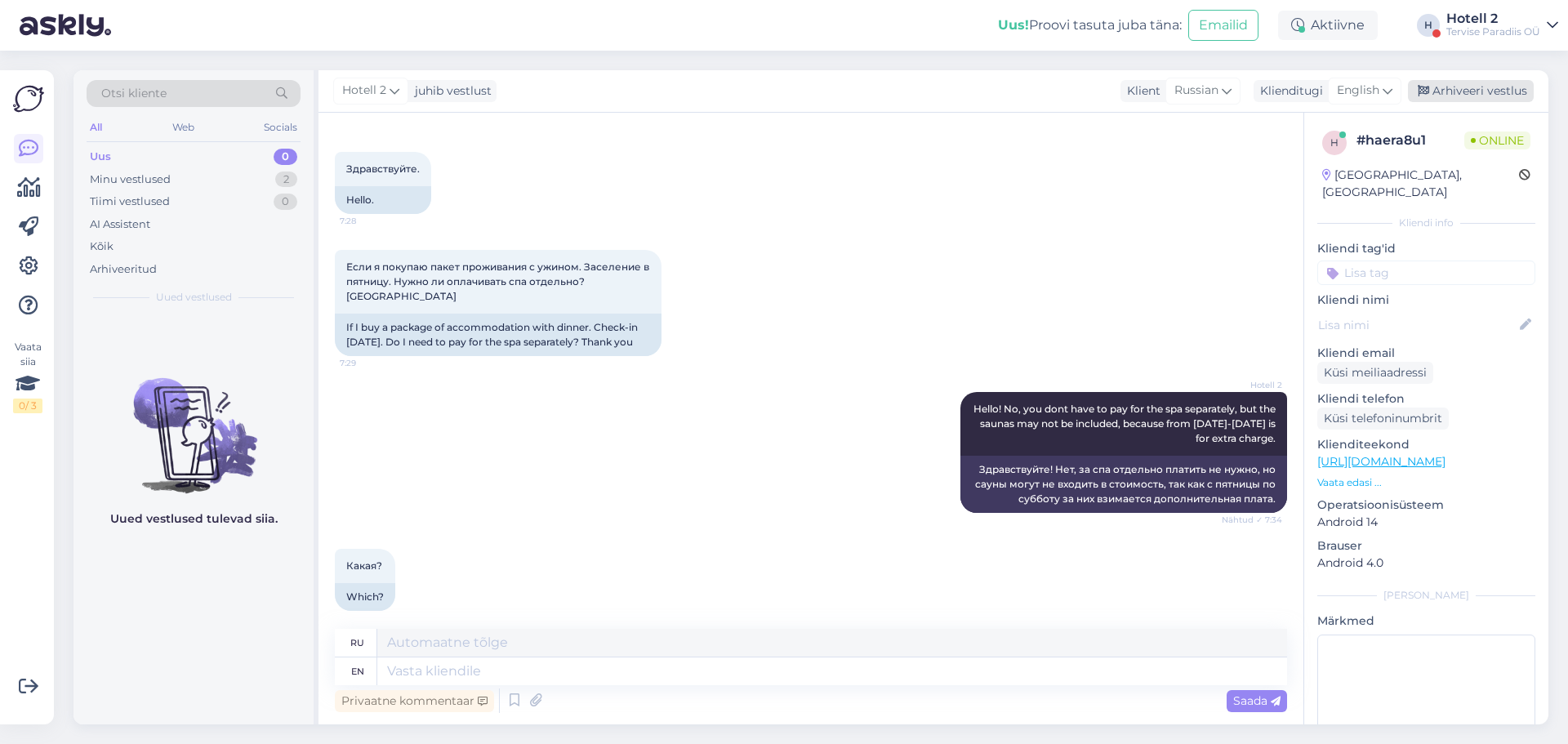
click at [1448, 82] on div "Arhiveeri vestlus" at bounding box center [1471, 91] width 126 height 22
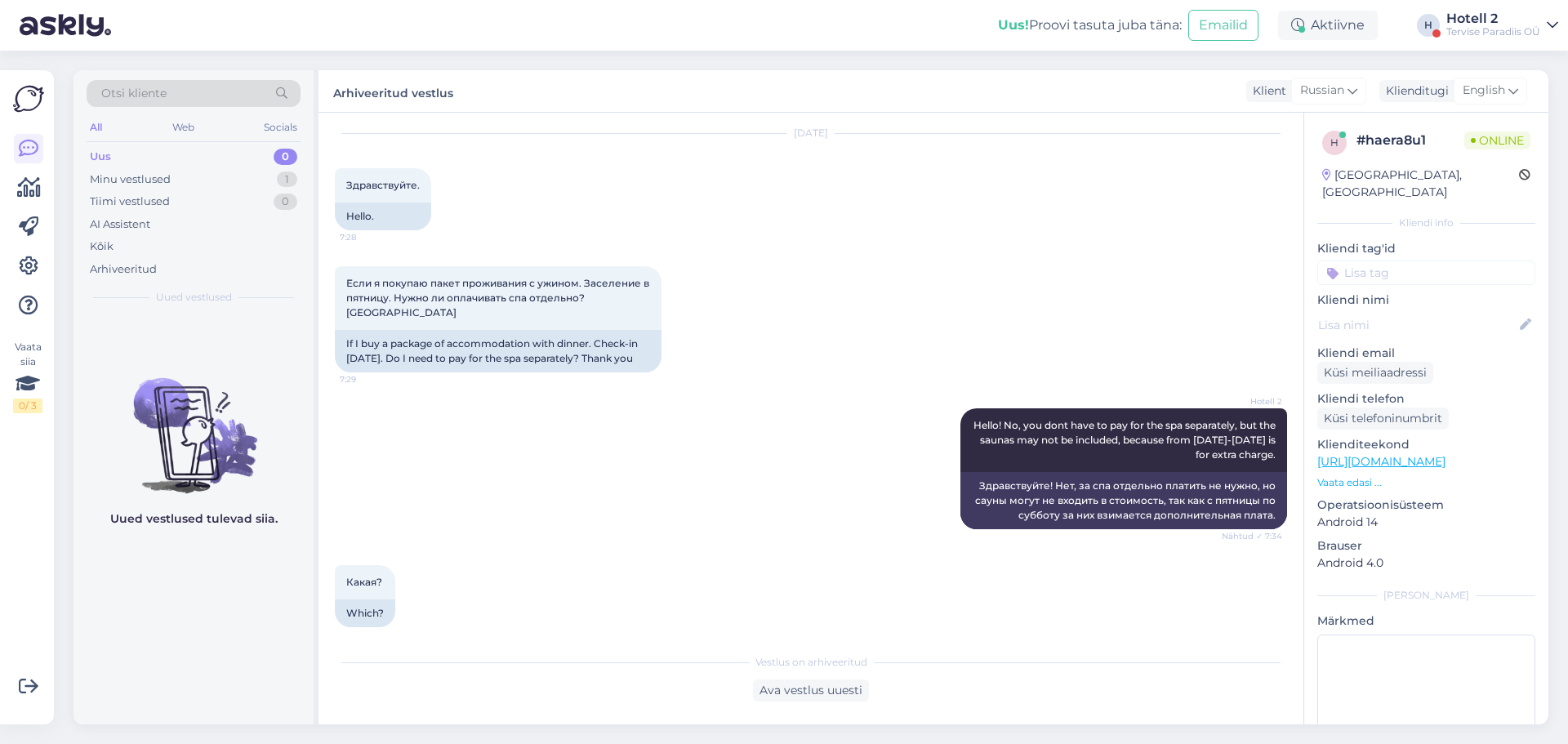
click at [774, 677] on div "Vestlus on arhiveeritud Ava vestlus uuesti" at bounding box center [811, 673] width 953 height 56
click at [775, 688] on div "Ava vestlus uuesti" at bounding box center [811, 690] width 116 height 22
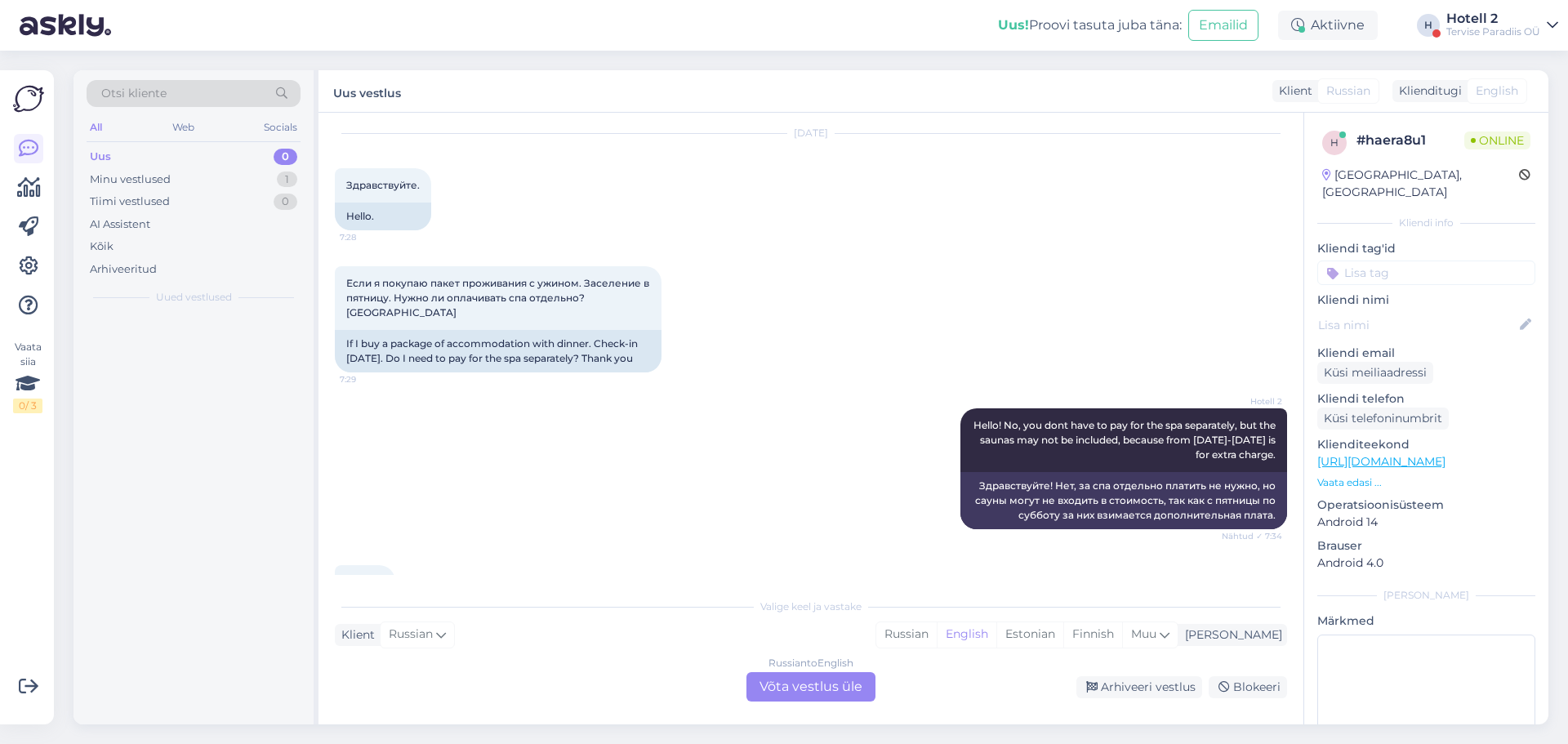
scroll to position [75, 0]
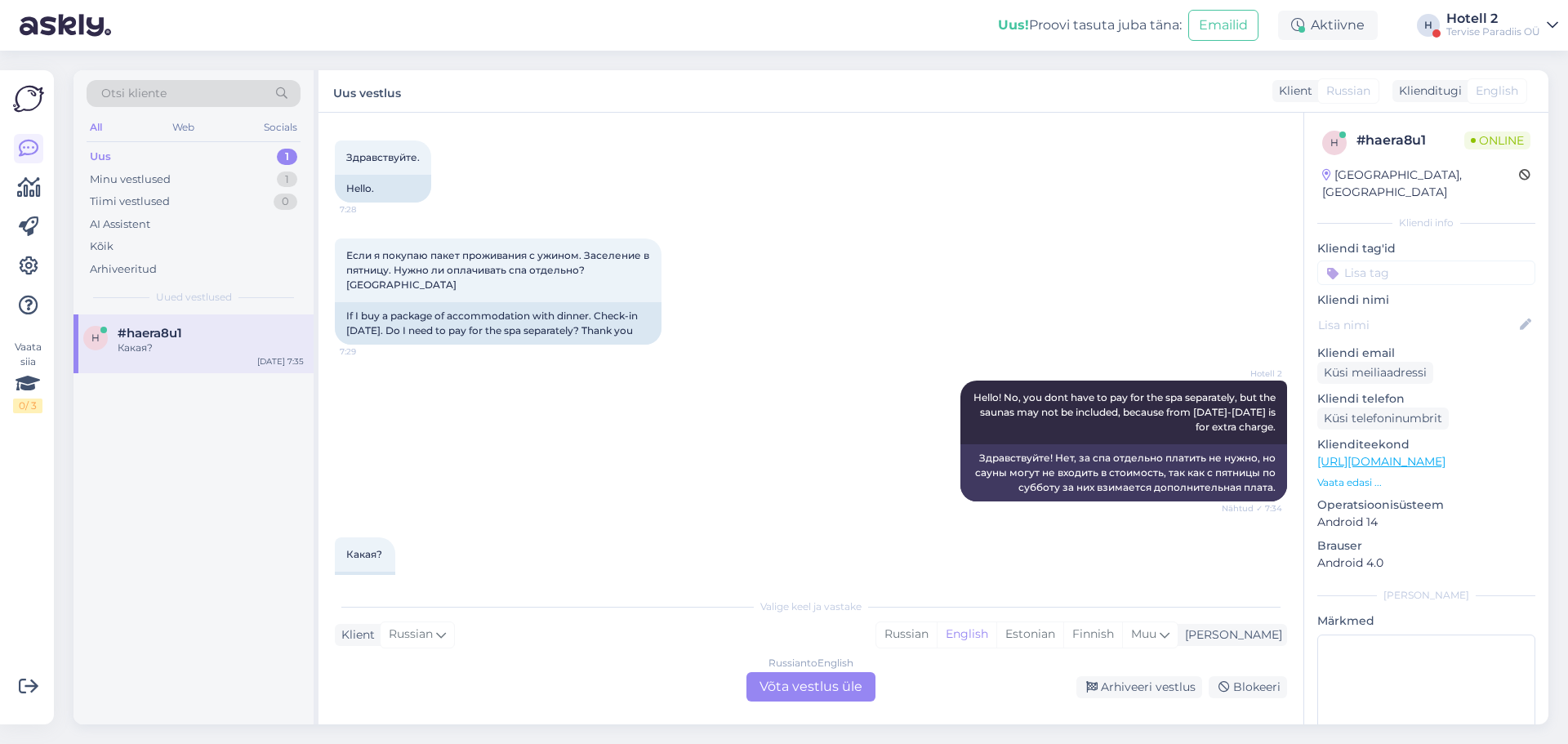
click at [799, 675] on div "Russian to English Võta vestlus üle" at bounding box center [811, 687] width 129 height 30
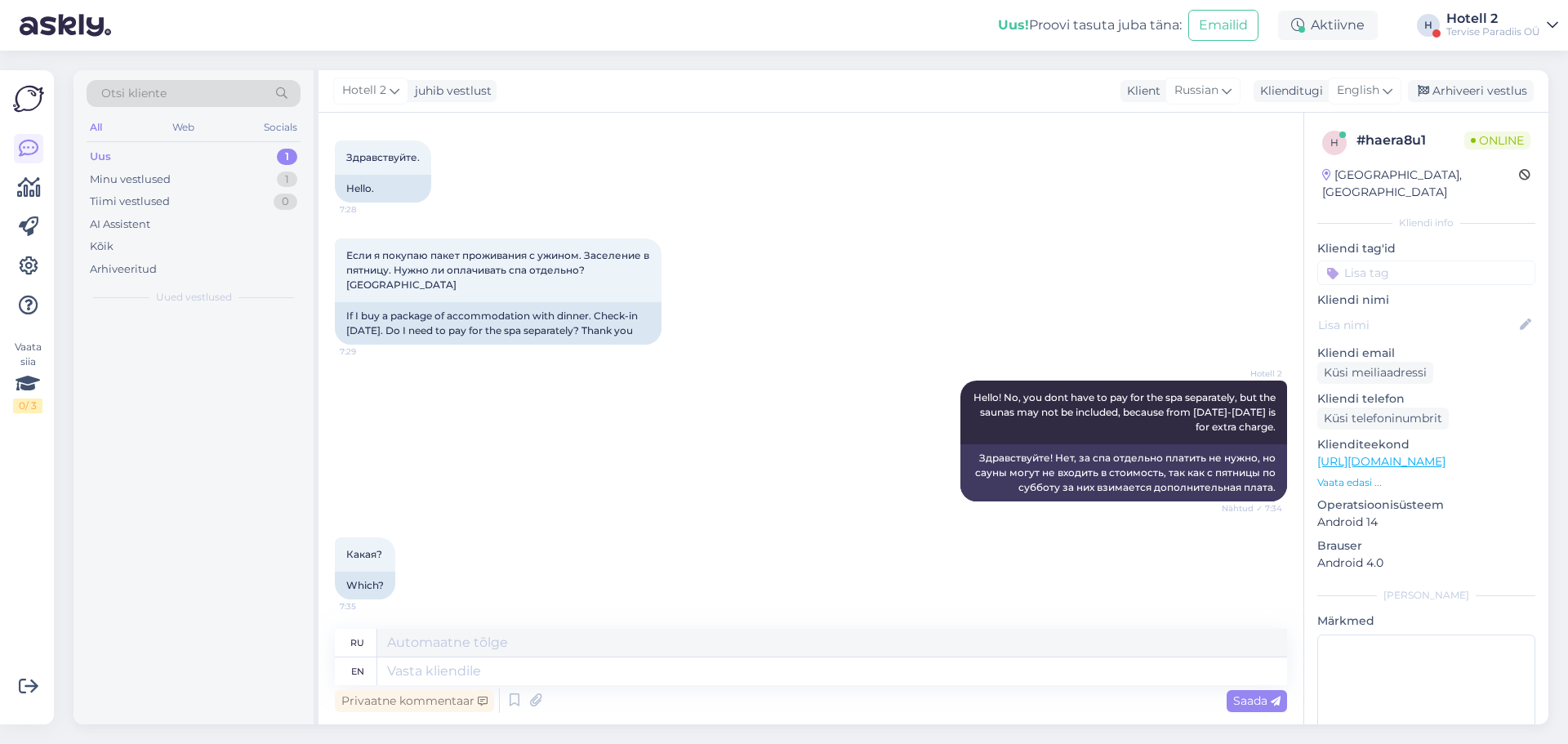
scroll to position [63, 0]
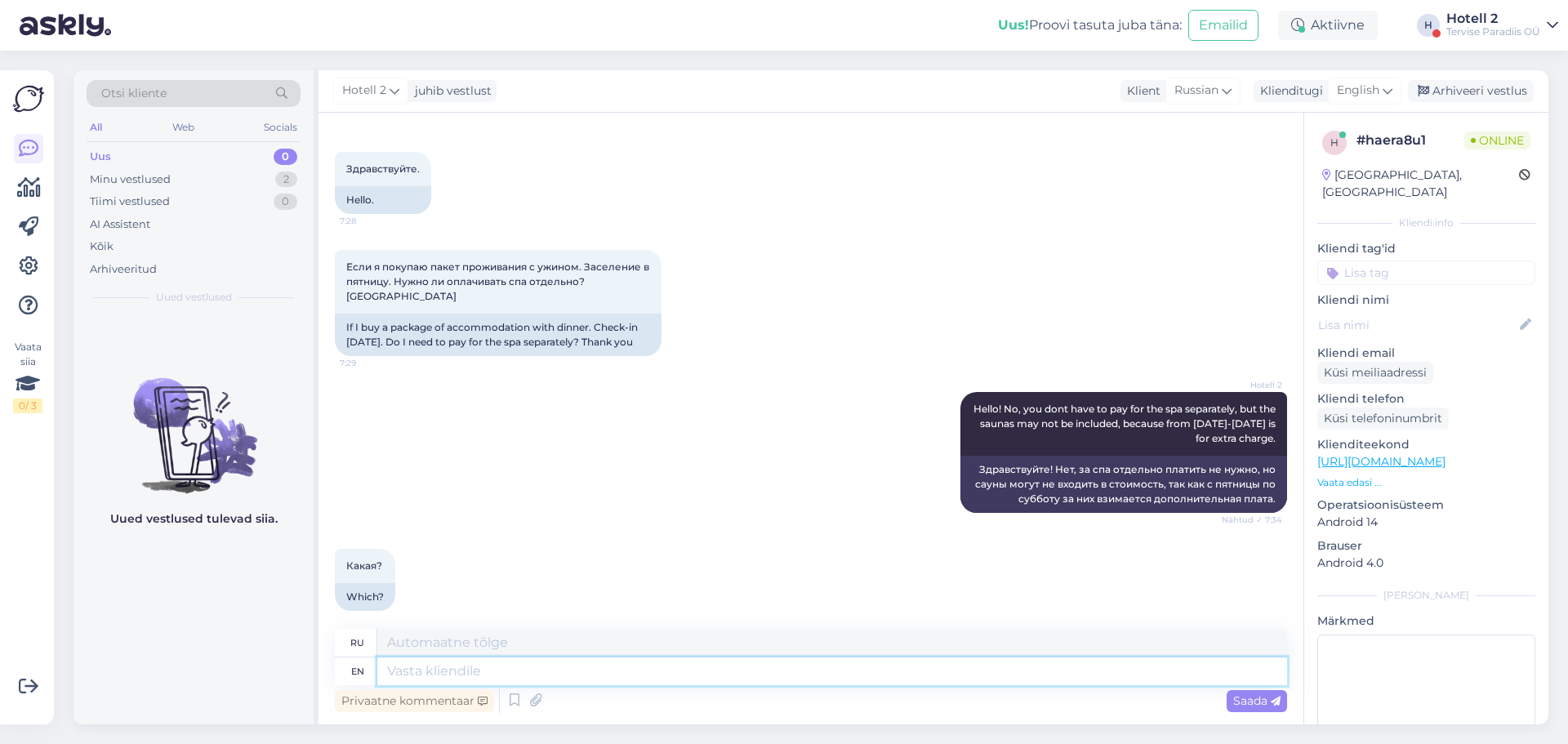
click at [396, 668] on textarea at bounding box center [832, 671] width 910 height 28
type textarea "Dont"
type textarea "Не"
type textarea "Dont underst"
type textarea "Не под"
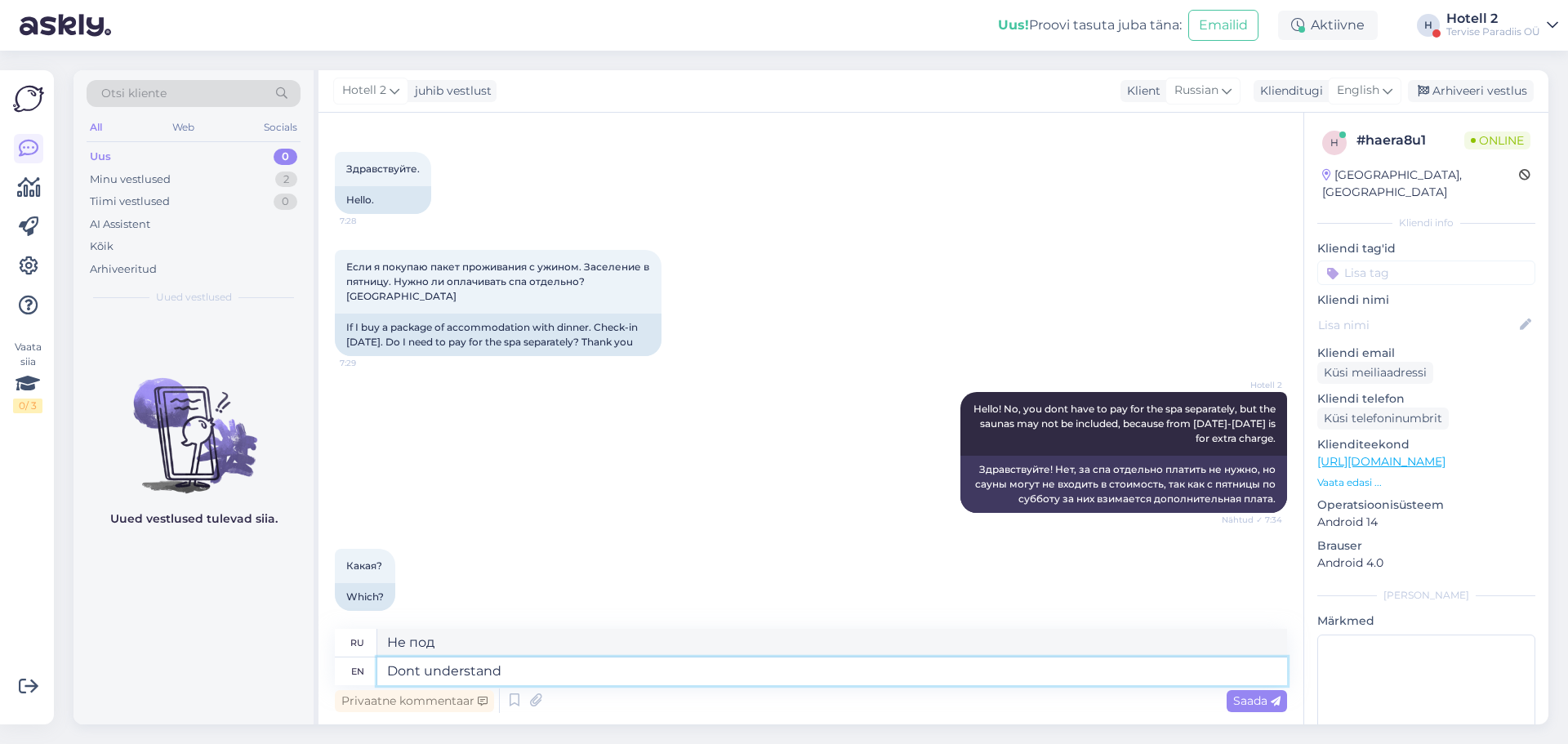
type textarea "Dont understand"
type textarea "Не понимаю"
type textarea "Dont understand your"
type textarea "Не понимаю ваш"
type textarea "Dont understand your question"
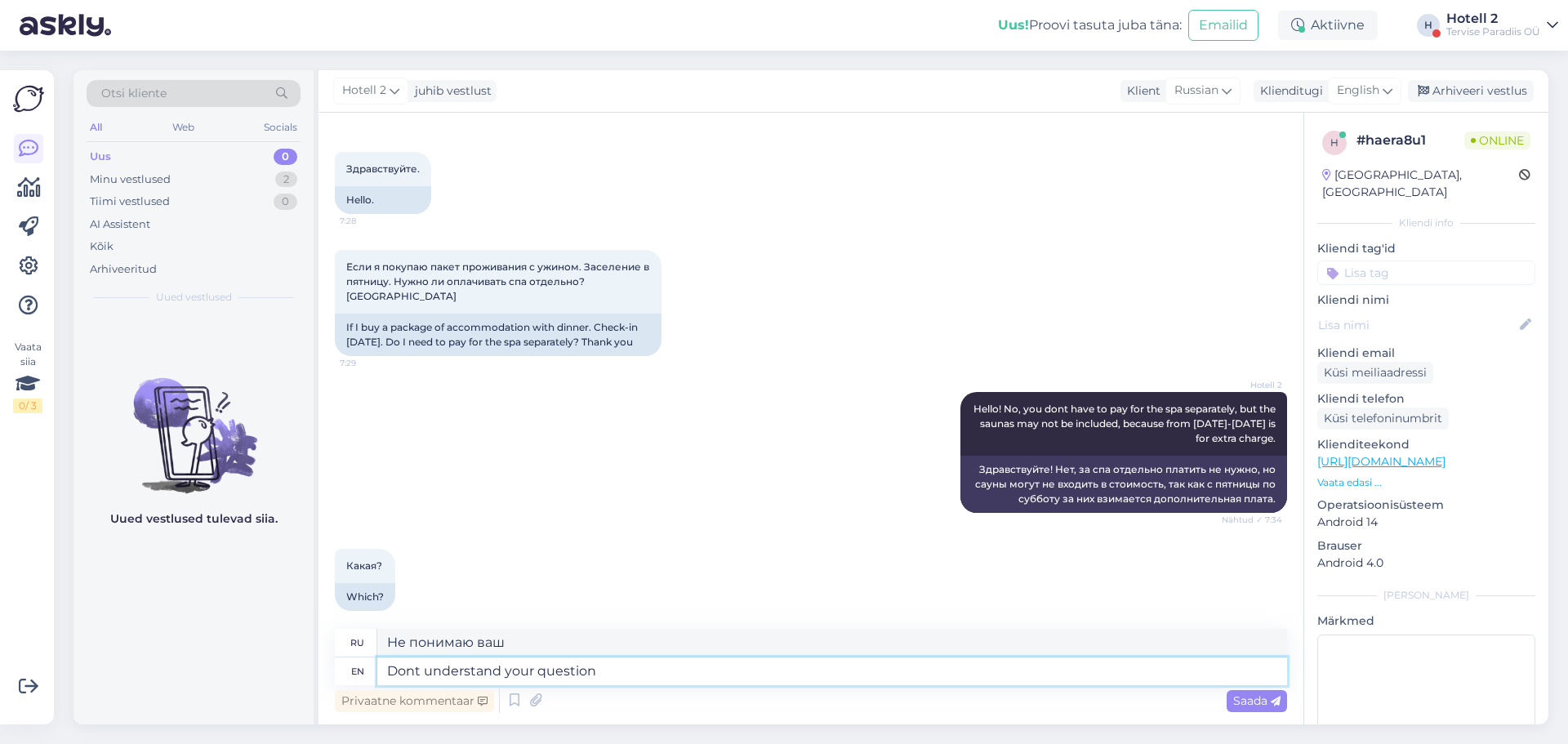
type textarea "Не понимаю ваш вопрос."
type textarea "Dont understand your question."
type textarea "Не понимаю вашего вопроса."
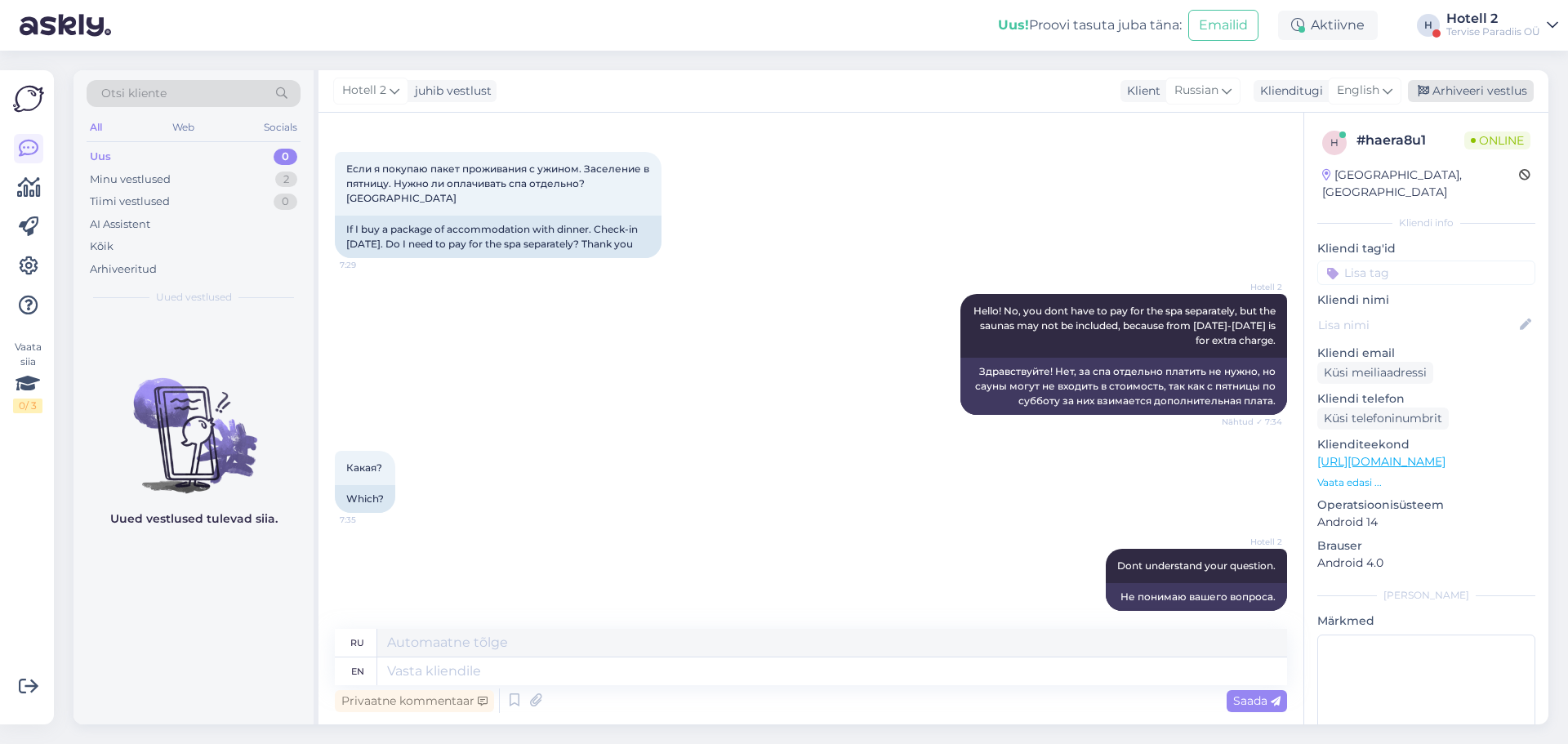
click at [1471, 87] on div "Arhiveeri vestlus" at bounding box center [1471, 91] width 126 height 22
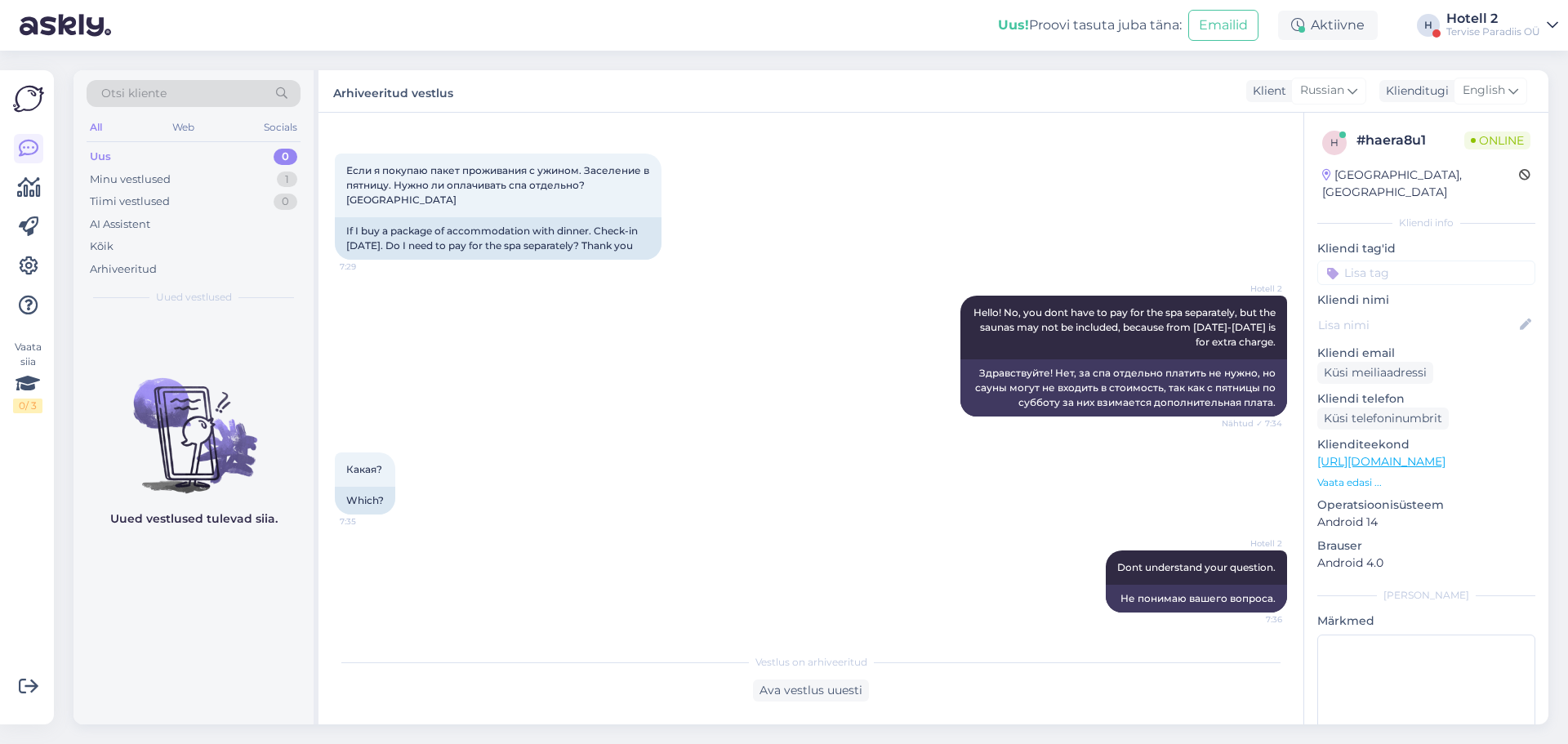
scroll to position [145, 0]
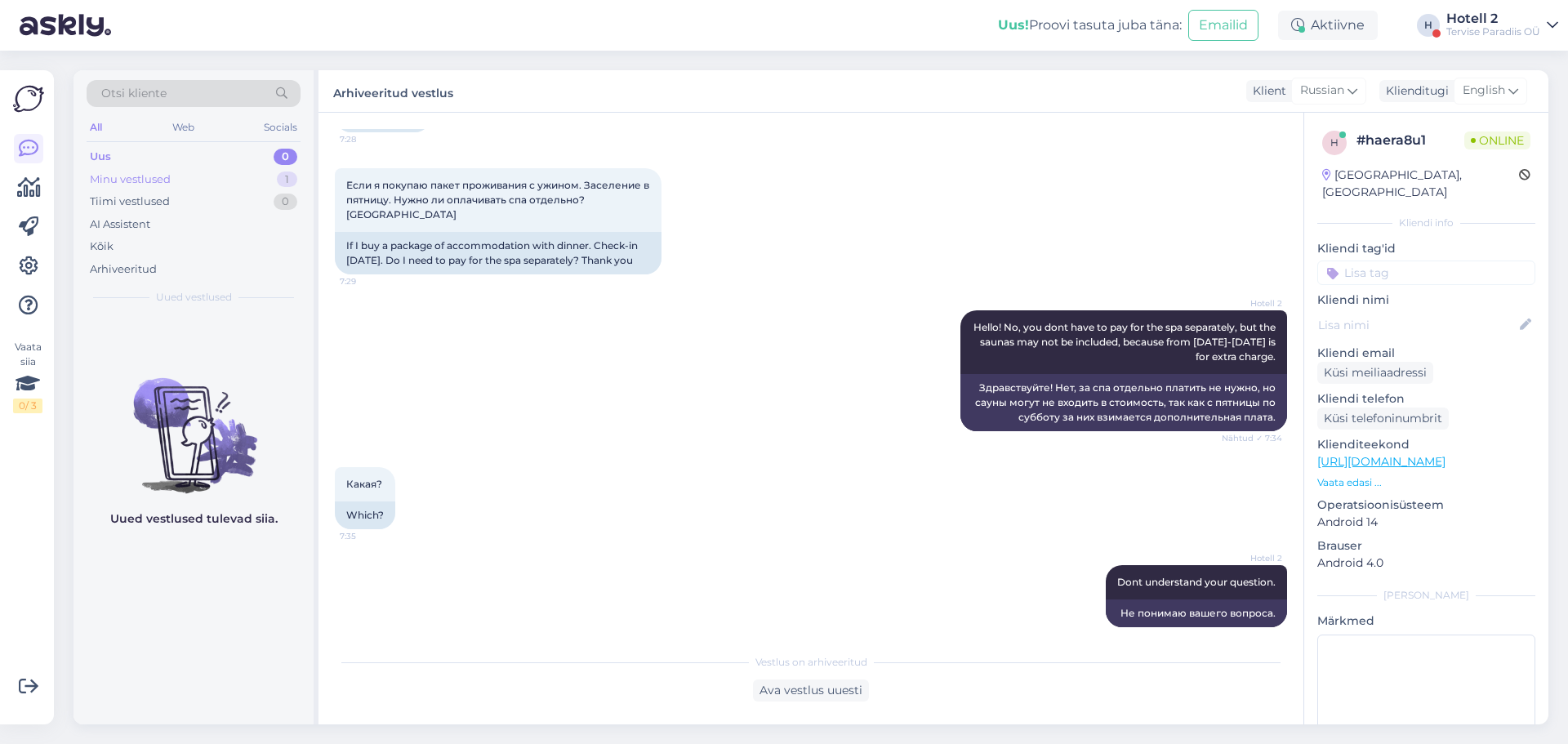
click at [160, 183] on div "Minu vestlused" at bounding box center [130, 180] width 81 height 16
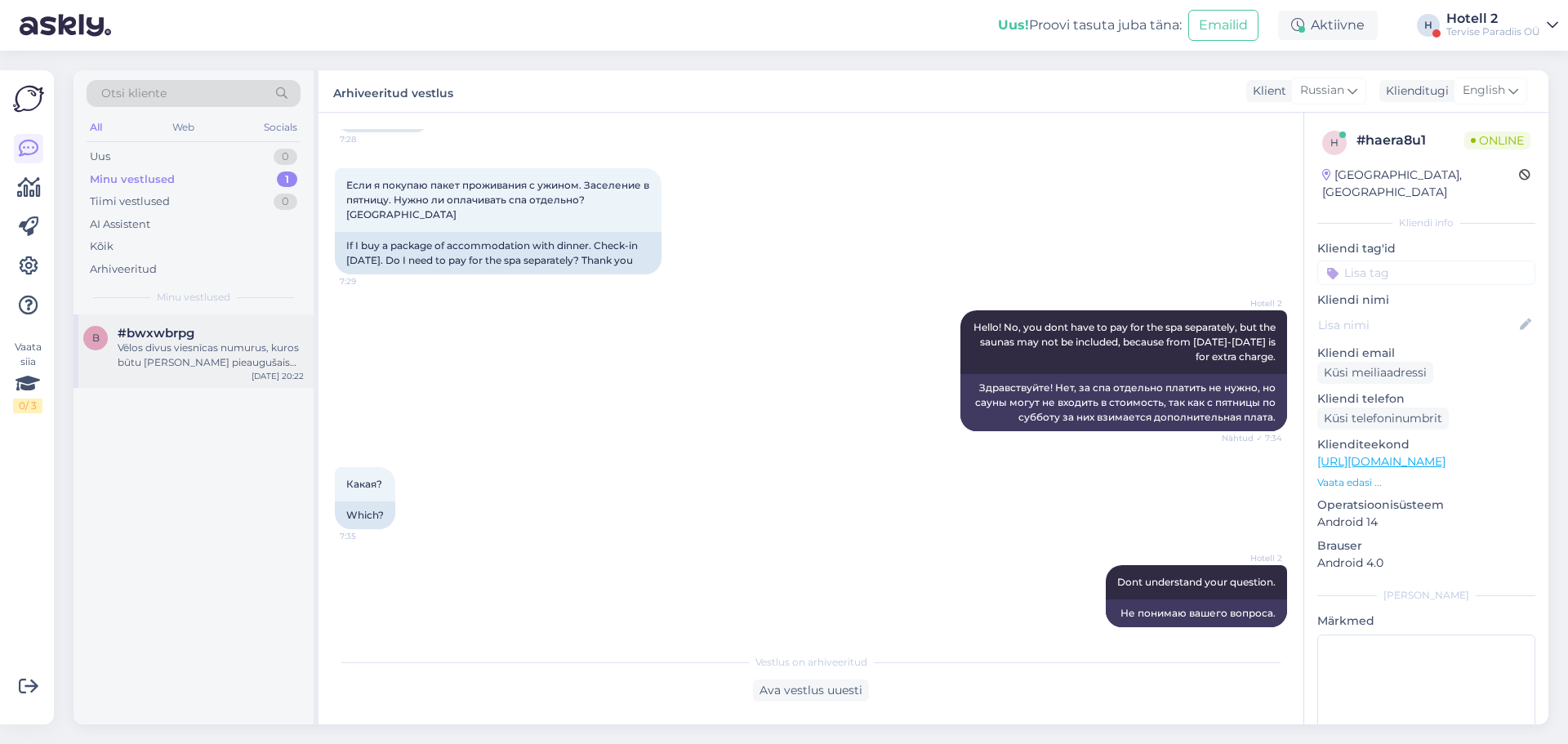
click at [216, 347] on div "Vēlos divus viesnīcas numurus, kuros būtu [PERSON_NAME] pieaugušais un [PERSON_…" at bounding box center [211, 355] width 186 height 30
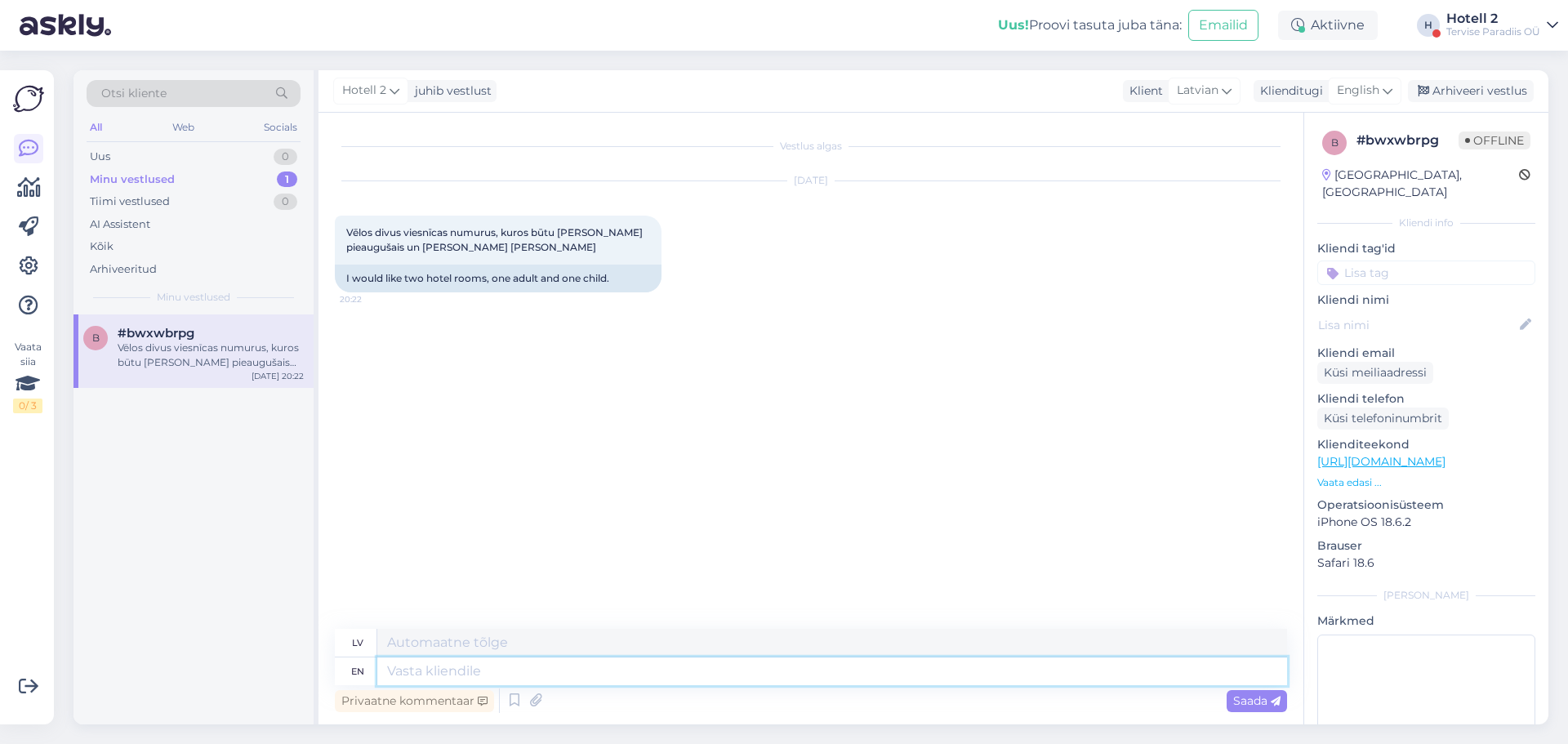
click at [438, 675] on textarea at bounding box center [832, 671] width 910 height 28
type textarea "Please"
type textarea "Lūdzu"
type textarea "Please make a"
type textarea "Lūdzu, izveidojiet"
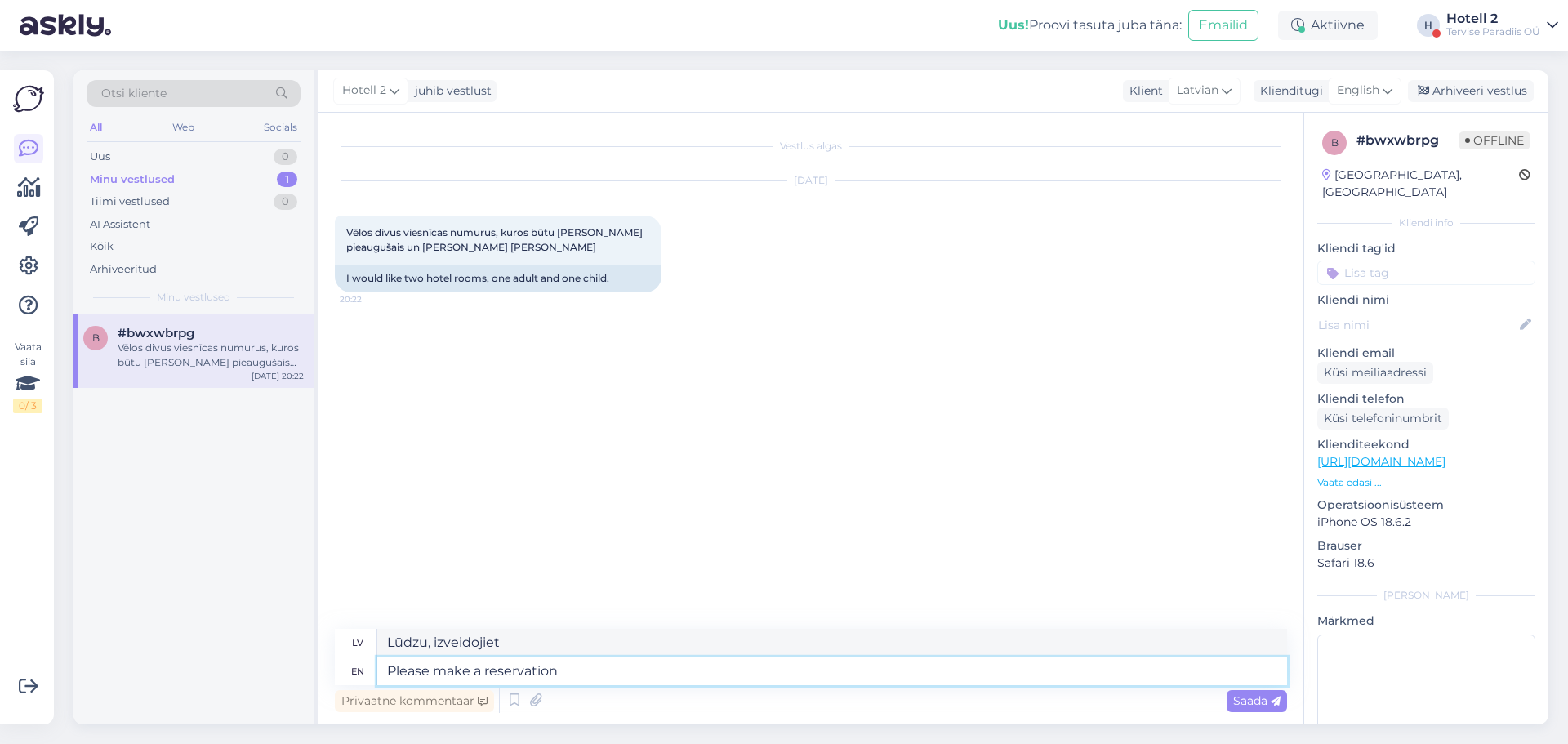
type textarea "Please make a reservation"
type textarea "Lūdzu, veiciet rezervāciju"
type textarea "Please make a reservation online."
type textarea "Lūdzu, veiciet rezervāciju tiešsaistē."
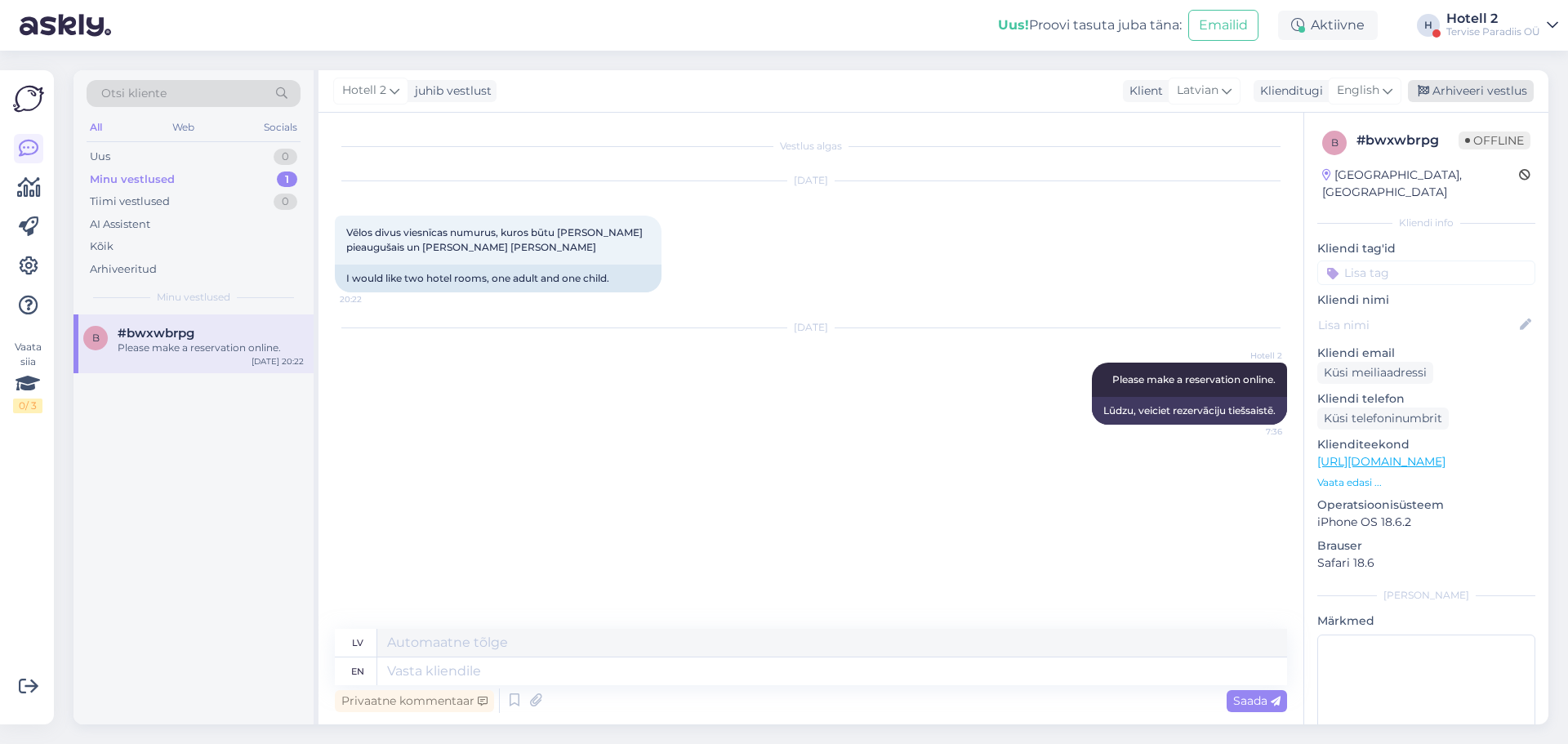
click at [1463, 86] on div "Arhiveeri vestlus" at bounding box center [1471, 91] width 126 height 22
